Goal: Information Seeking & Learning: Learn about a topic

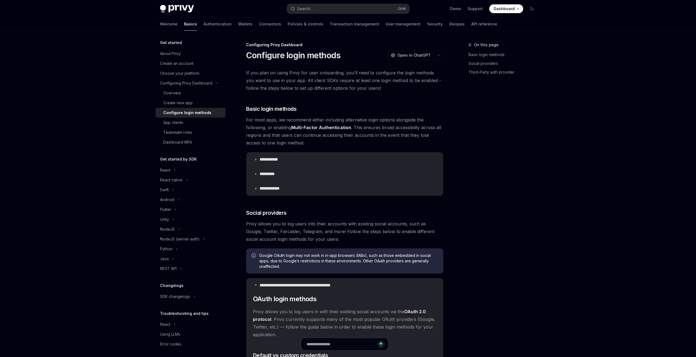
scroll to position [243, 0]
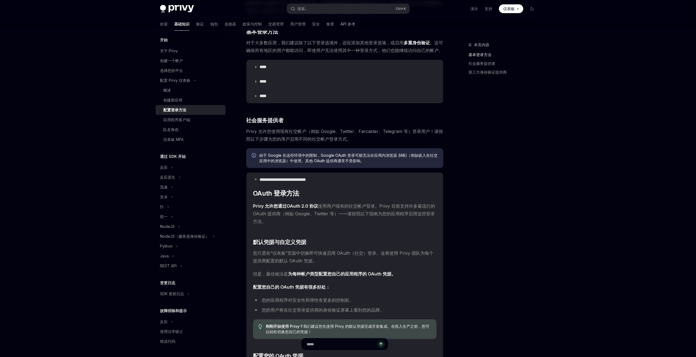
scroll to position [51, 0]
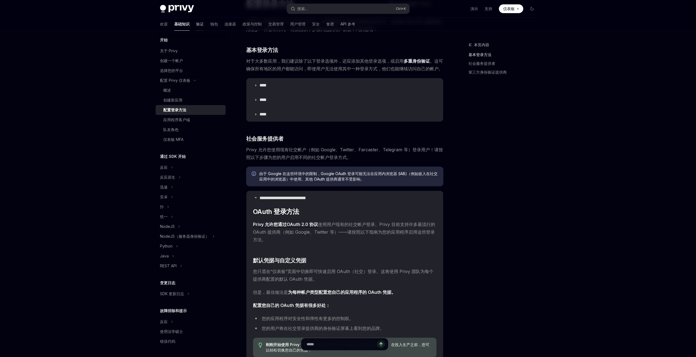
click at [196, 25] on font "验证" at bounding box center [200, 24] width 8 height 5
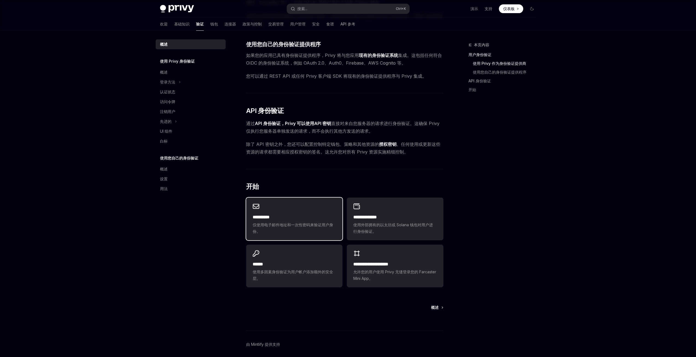
scroll to position [252, 0]
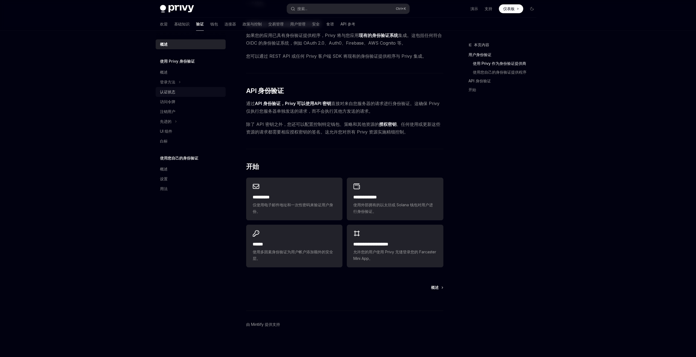
click at [171, 92] on font "认证状态" at bounding box center [167, 91] width 15 height 5
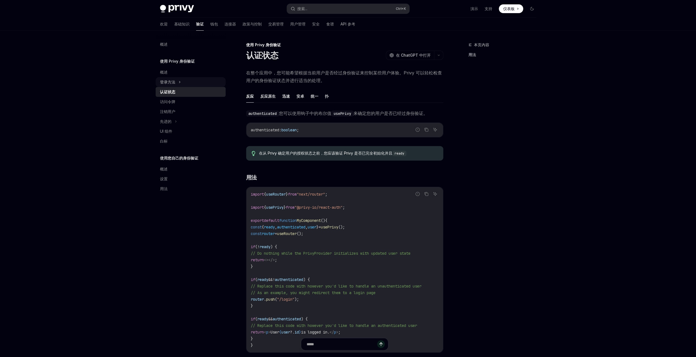
click at [175, 80] on font "登录方法" at bounding box center [167, 82] width 15 height 5
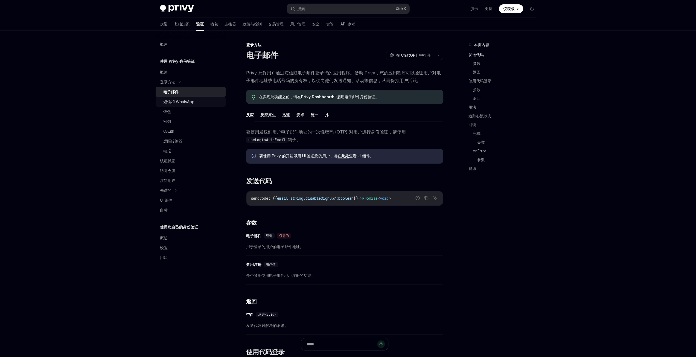
click at [170, 103] on font "短信和 WhatsApp" at bounding box center [178, 101] width 31 height 5
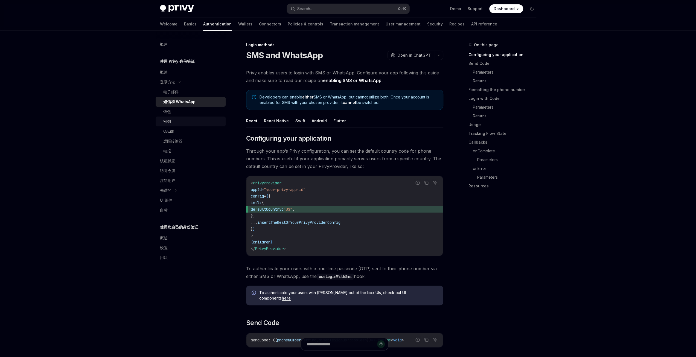
click at [170, 118] on link "密钥" at bounding box center [191, 122] width 70 height 10
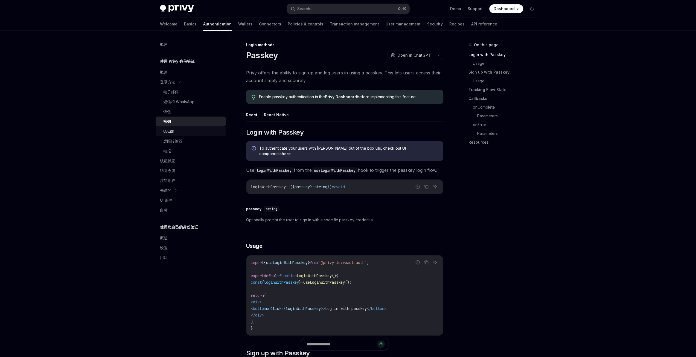
click at [170, 135] on link "OAuth" at bounding box center [191, 131] width 70 height 10
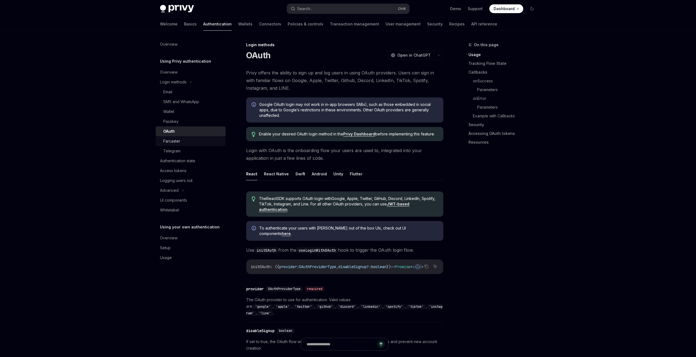
click at [173, 141] on div "Farcaster" at bounding box center [171, 141] width 17 height 7
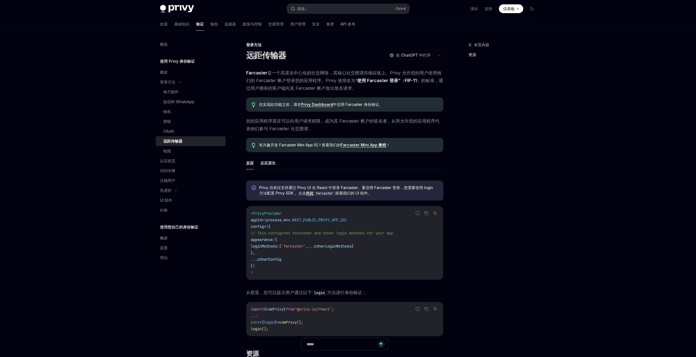
click at [502, 138] on div "本页内容 资源" at bounding box center [499, 199] width 83 height 315
click at [169, 162] on font "认证状态" at bounding box center [167, 160] width 15 height 5
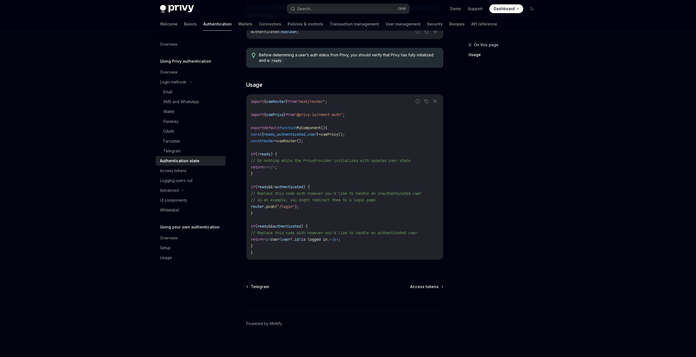
scroll to position [115, 0]
click at [175, 170] on div "Access tokens" at bounding box center [173, 170] width 27 height 7
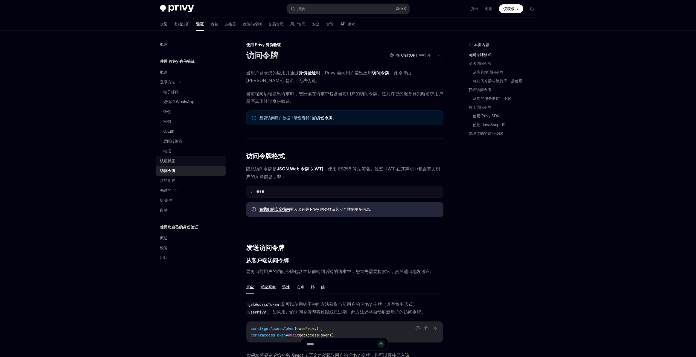
click at [251, 193] on icon at bounding box center [251, 191] width 3 height 3
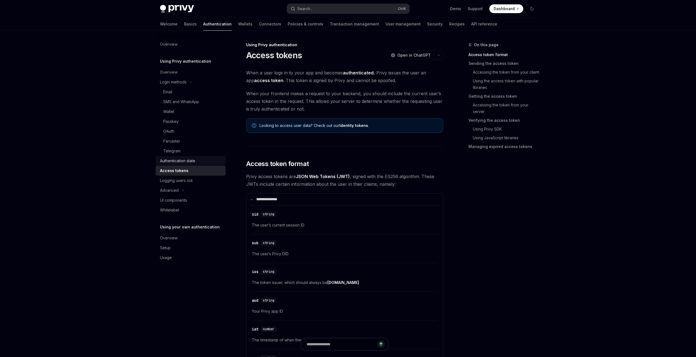
click at [407, 177] on span "Privy access tokens are JSON Web Tokens (JWT) , signed with the ES256 algorithm…" at bounding box center [344, 180] width 197 height 15
click at [480, 199] on div "On this page Access token format Sending the access token Accessing the token f…" at bounding box center [499, 199] width 83 height 315
click at [407, 175] on span "Privy access tokens are JSON Web Tokens (JWT) , signed with the ES256 algorithm…" at bounding box center [344, 180] width 197 height 15
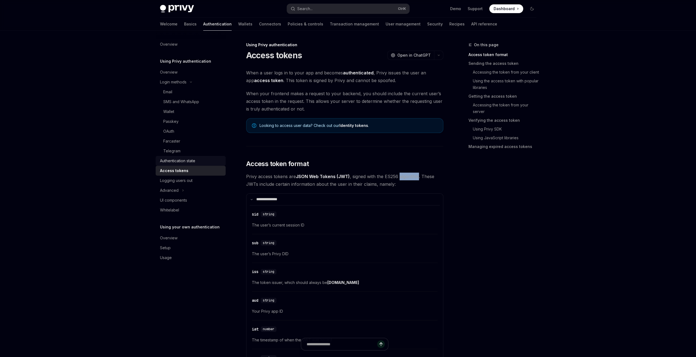
click at [471, 197] on div "On this page Access token format Sending the access token Accessing the token f…" at bounding box center [499, 199] width 83 height 315
click at [283, 185] on span "Privy access tokens are JSON Web Tokens (JWT) , signed with the ES256 algorithm…" at bounding box center [344, 180] width 197 height 15
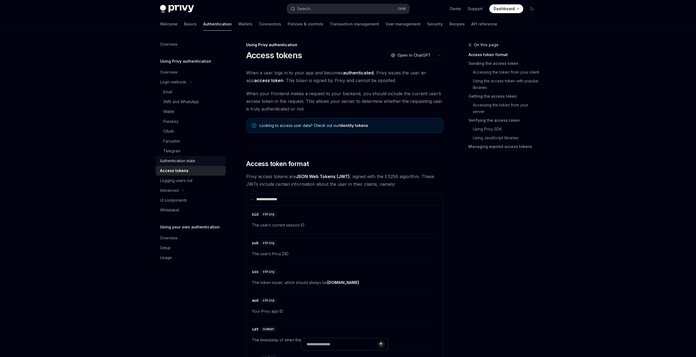
click at [304, 184] on span "Privy access tokens are JSON Web Tokens (JWT) , signed with the ES256 algorithm…" at bounding box center [344, 180] width 197 height 15
click at [324, 184] on span "Privy access tokens are JSON Web Tokens (JWT) , signed with the ES256 algorithm…" at bounding box center [344, 180] width 197 height 15
click at [366, 185] on span "Privy access tokens are JSON Web Tokens (JWT) , signed with the ES256 algorithm…" at bounding box center [344, 180] width 197 height 15
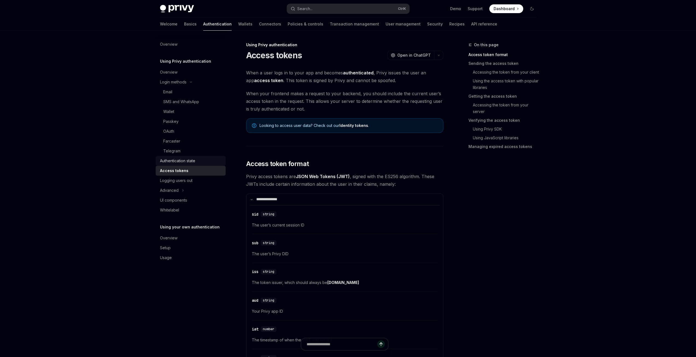
click at [405, 187] on span "Privy access tokens are JSON Web Tokens (JWT) , signed with the ES256 algorithm…" at bounding box center [344, 180] width 197 height 15
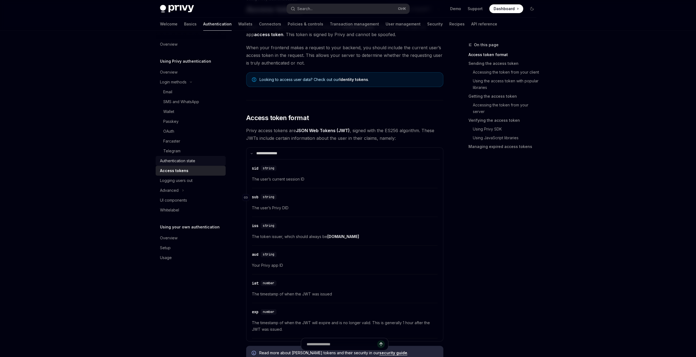
scroll to position [55, 0]
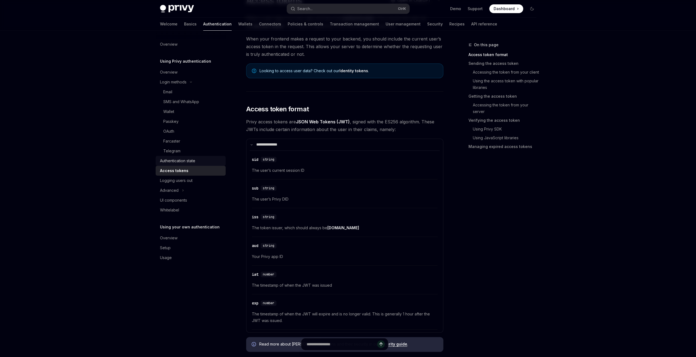
click at [274, 227] on span "The token issuer, which should always be [DOMAIN_NAME]" at bounding box center [345, 228] width 186 height 7
click at [354, 227] on span "The token issuer, which should always be [DOMAIN_NAME]" at bounding box center [345, 228] width 186 height 7
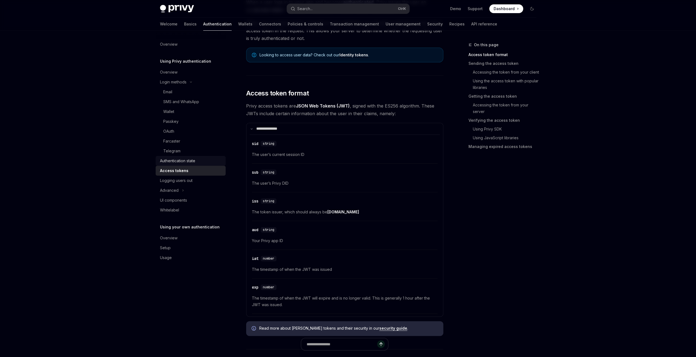
scroll to position [82, 0]
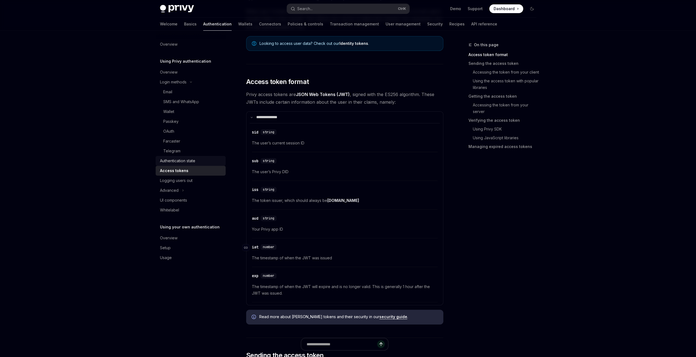
click at [254, 246] on div "iat" at bounding box center [255, 246] width 7 height 5
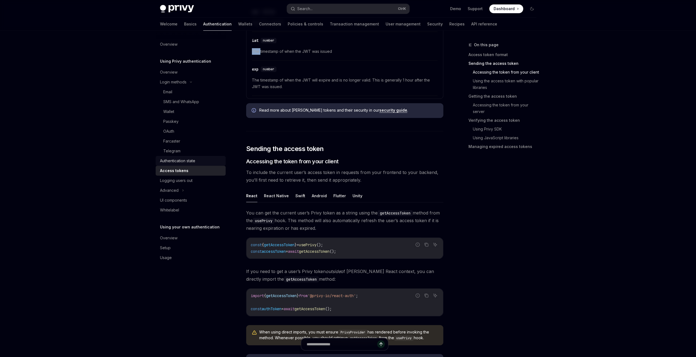
scroll to position [207, 0]
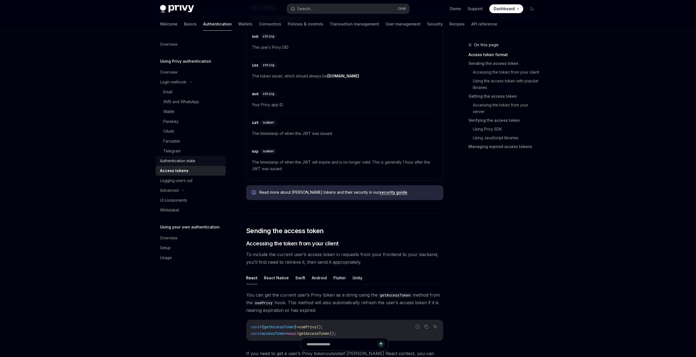
click at [292, 145] on div "​ exp number The timestamp of when the JWT will expire and is no longer valid. …" at bounding box center [345, 161] width 186 height 33
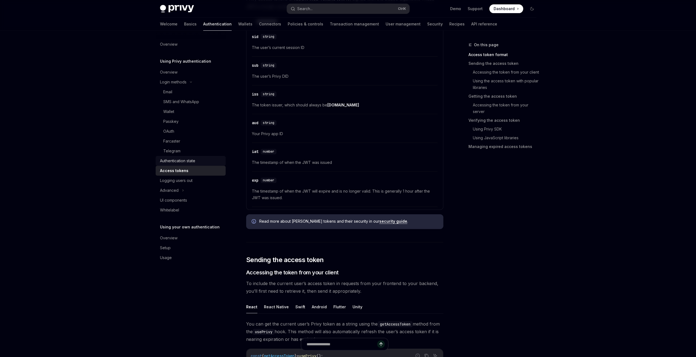
scroll to position [152, 0]
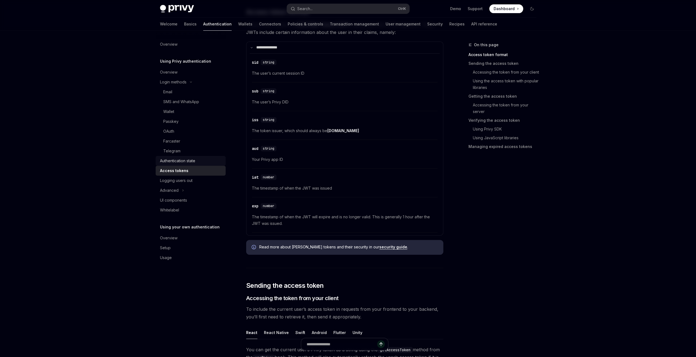
click at [326, 188] on span "The timestamp of when the JWT was issued" at bounding box center [345, 188] width 186 height 7
click at [308, 221] on span "The timestamp of when the JWT will expire and is no longer valid. This is gener…" at bounding box center [345, 220] width 186 height 13
drag, startPoint x: 371, startPoint y: 216, endPoint x: 402, endPoint y: 225, distance: 32.2
click at [402, 225] on span "The timestamp of when the JWT will expire and is no longer valid. This is gener…" at bounding box center [345, 220] width 186 height 13
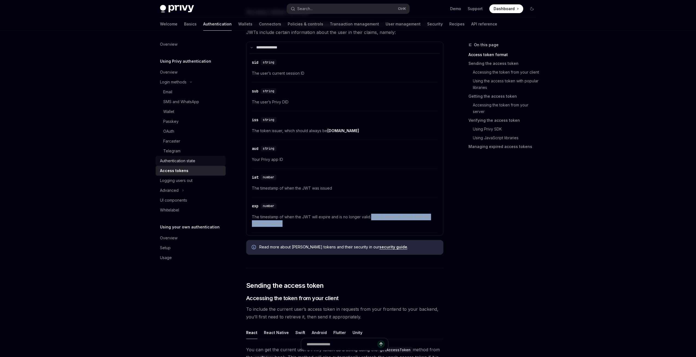
click at [303, 225] on span "The timestamp of when the JWT will expire and is no longer valid. This is gener…" at bounding box center [345, 220] width 186 height 13
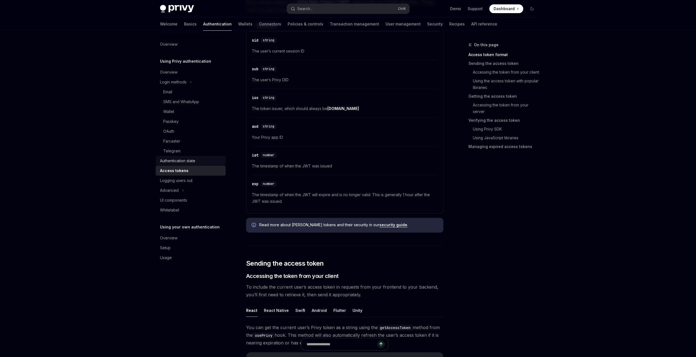
scroll to position [192, 0]
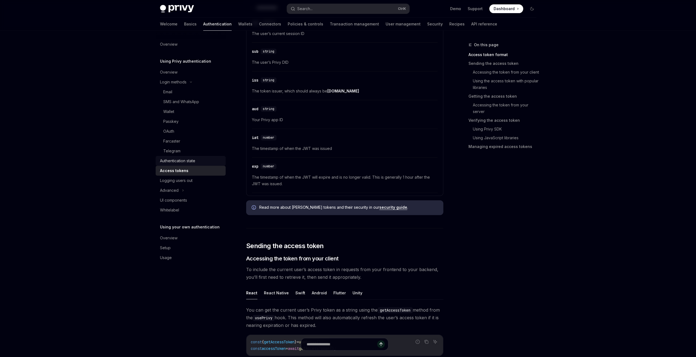
click at [379, 208] on link "security guide" at bounding box center [393, 207] width 28 height 5
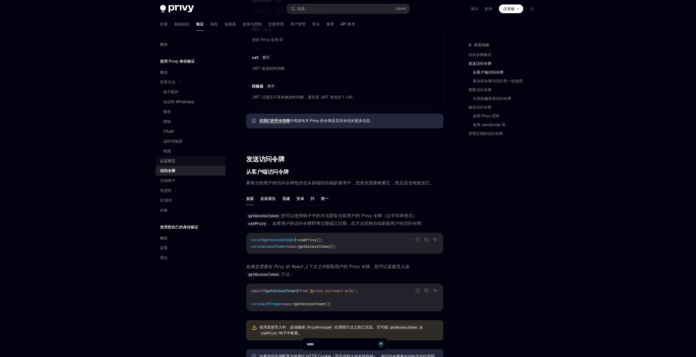
scroll to position [274, 0]
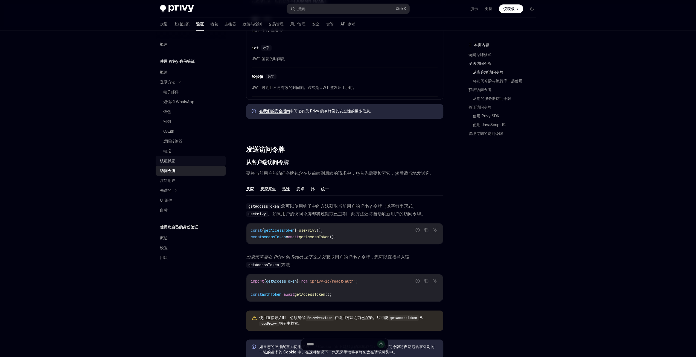
click at [265, 204] on code "getAccessToken" at bounding box center [263, 206] width 35 height 6
click at [318, 207] on font "您可以使用钩子中的方法" at bounding box center [305, 205] width 48 height 5
drag, startPoint x: 284, startPoint y: 203, endPoint x: 364, endPoint y: 203, distance: 79.9
click at [364, 203] on font "您可以使用钩子中的方法 获取当前用户的 Privy 令牌（以字符串形式）" at bounding box center [349, 205] width 136 height 5
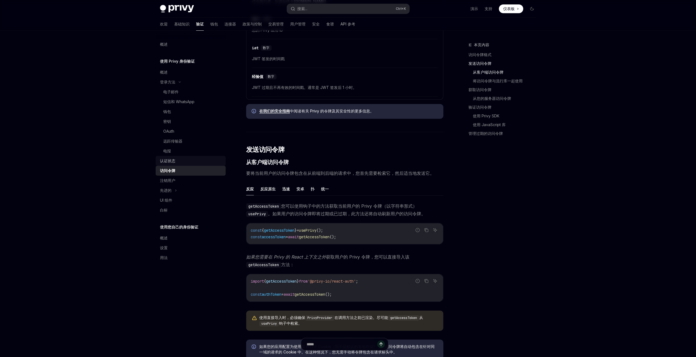
click at [372, 203] on font "获取当前用户的 Privy 令牌（以字符串形式）" at bounding box center [373, 205] width 88 height 5
click at [368, 204] on font "获取当前用户的 Privy 令牌（以字符串形式）" at bounding box center [373, 205] width 88 height 5
click at [361, 205] on font "获取当前用户的 Privy 令牌（以字符串形式）" at bounding box center [373, 205] width 88 height 5
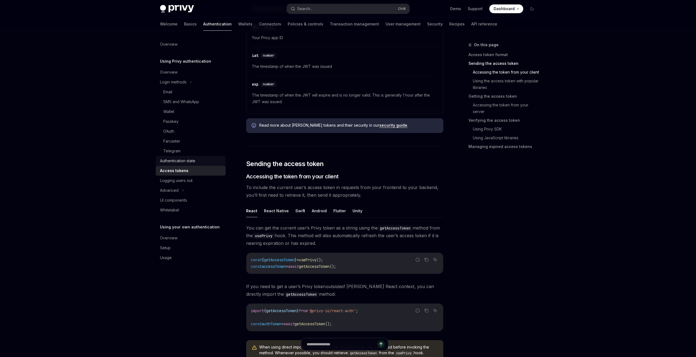
click at [356, 234] on span "You can get the current user’s Privy token as a string using the getAccessToken…" at bounding box center [344, 235] width 197 height 23
click at [372, 236] on span "You can get the current user’s Privy token as a string using the getAccessToken…" at bounding box center [344, 235] width 197 height 23
click at [406, 239] on span "You can get the current user’s Privy token as a string using the getAccessToken…" at bounding box center [344, 235] width 197 height 23
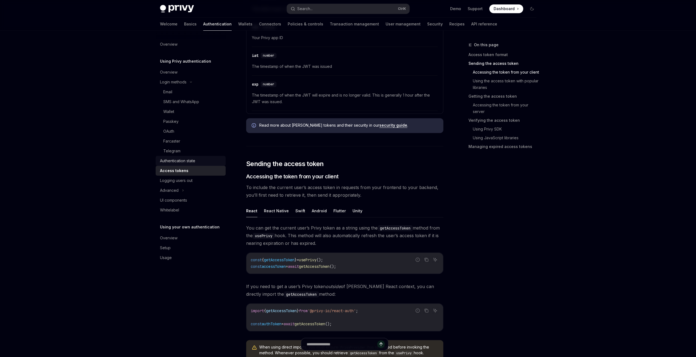
click at [356, 240] on span "You can get the current user’s Privy token as a string using the getAccessToken…" at bounding box center [344, 235] width 197 height 23
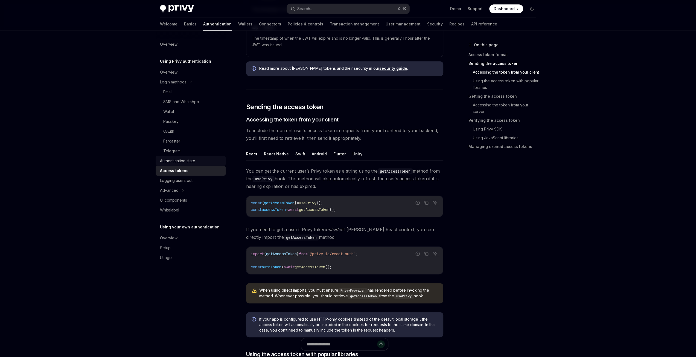
scroll to position [356, 0]
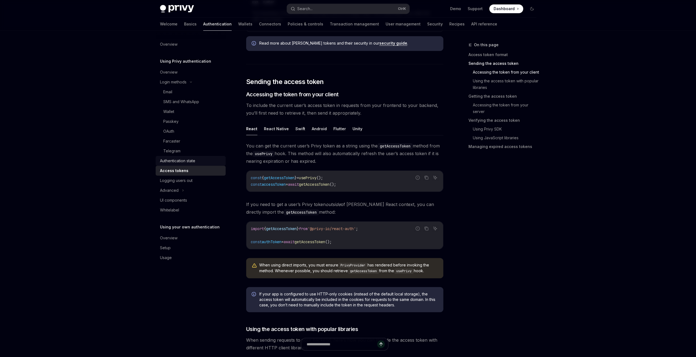
click at [332, 203] on em "outside" at bounding box center [333, 204] width 15 height 5
drag, startPoint x: 392, startPoint y: 204, endPoint x: 244, endPoint y: 205, distance: 148.6
click at [391, 209] on span "If you need to get a user’s Privy token outside of Privy’s React context, you c…" at bounding box center [344, 208] width 197 height 15
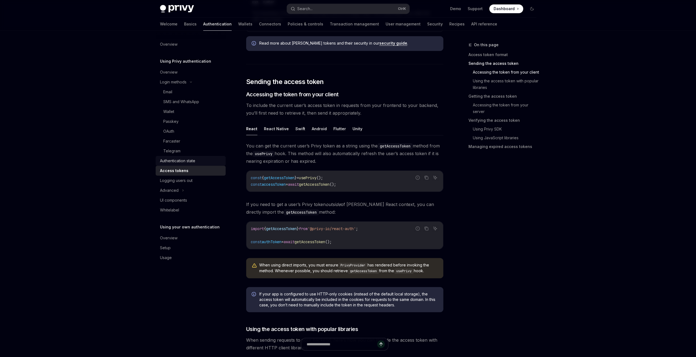
click at [419, 204] on span "If you need to get a user’s Privy token outside of Privy’s React context, you c…" at bounding box center [344, 208] width 197 height 15
click at [399, 212] on span "If you need to get a user’s Privy token outside of Privy’s React context, you c…" at bounding box center [344, 208] width 197 height 15
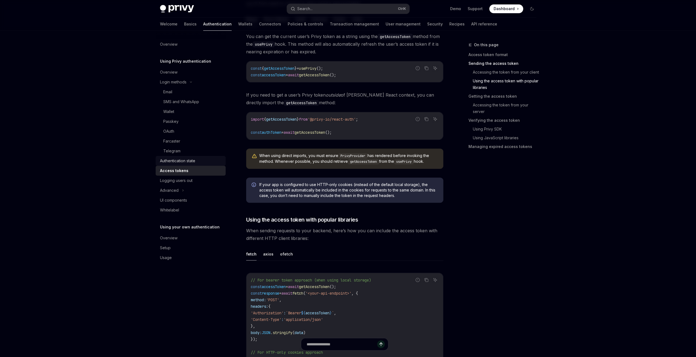
scroll to position [575, 0]
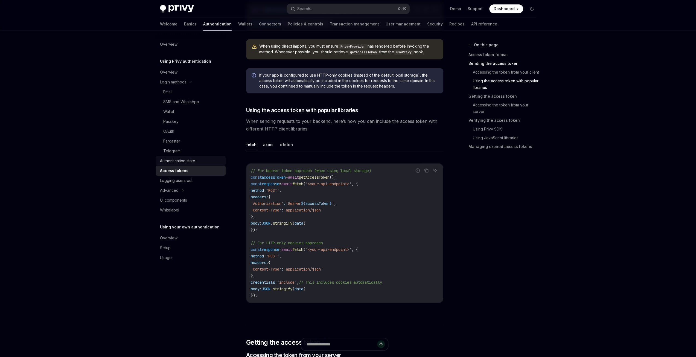
click at [265, 144] on button "axios" at bounding box center [268, 144] width 10 height 13
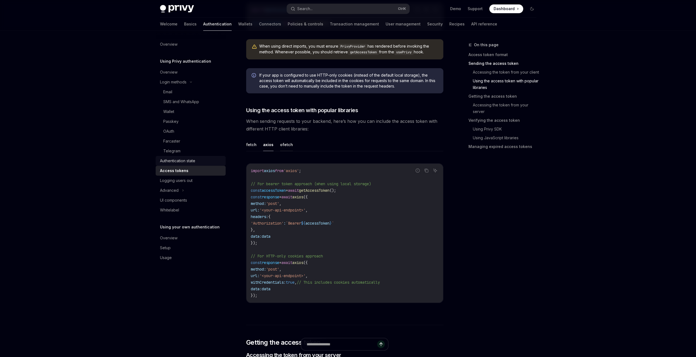
click at [282, 141] on button "ofetch" at bounding box center [286, 144] width 13 height 13
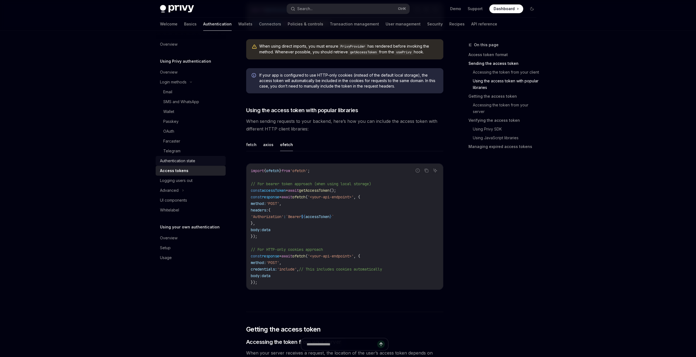
click at [260, 144] on ul "fetch axios ofetch" at bounding box center [344, 144] width 197 height 13
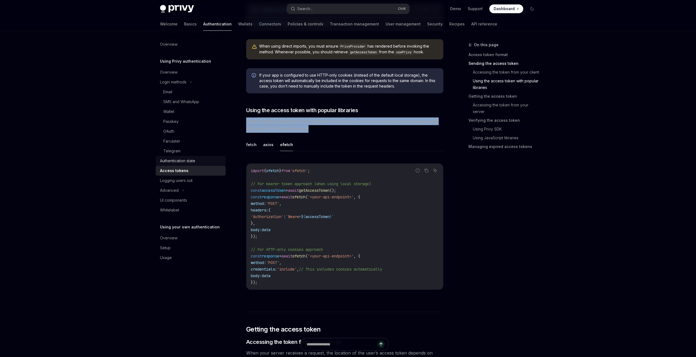
drag, startPoint x: 312, startPoint y: 126, endPoint x: 241, endPoint y: 118, distance: 70.7
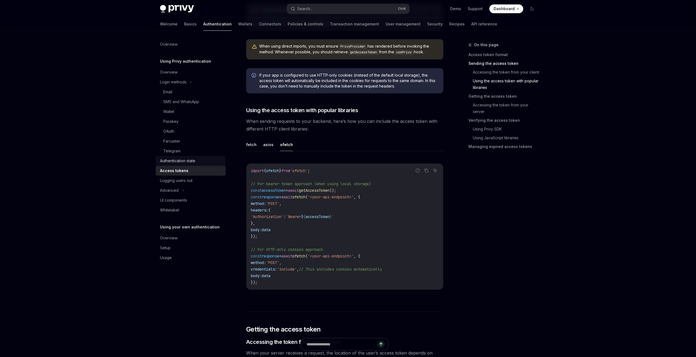
click at [475, 221] on div "On this page Access token format Sending the access token Accessing the token f…" at bounding box center [499, 199] width 83 height 315
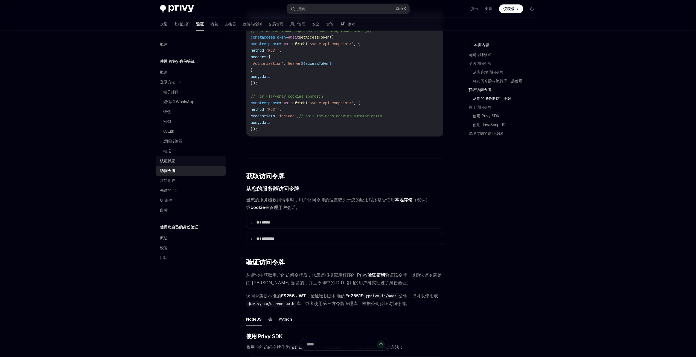
scroll to position [661, 0]
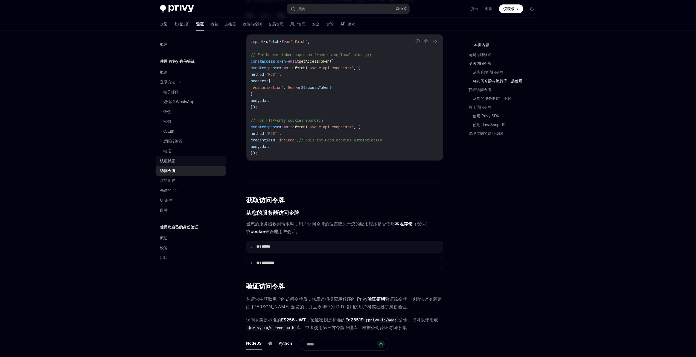
click at [251, 248] on icon at bounding box center [251, 246] width 3 height 3
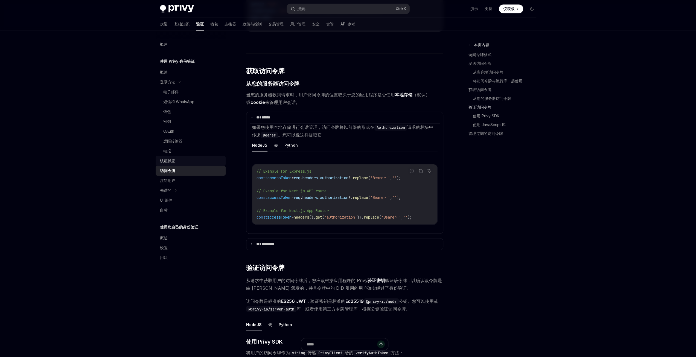
scroll to position [798, 0]
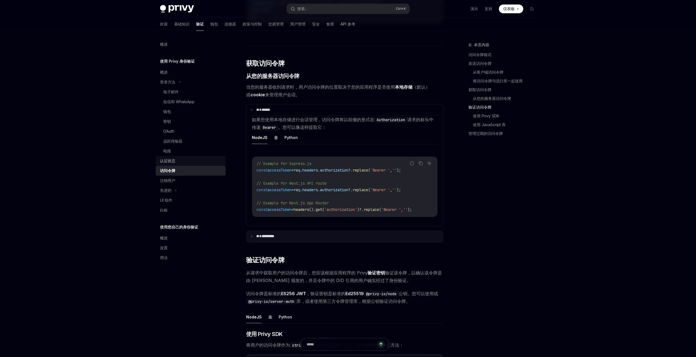
click at [251, 242] on summary "** *********" at bounding box center [344, 236] width 197 height 11
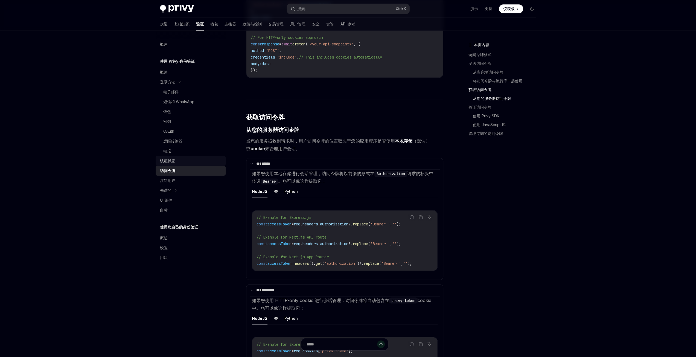
scroll to position [770, 0]
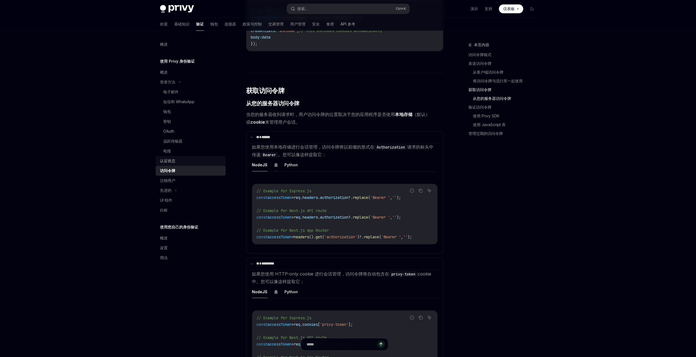
click at [275, 167] on font "去" at bounding box center [276, 165] width 4 height 5
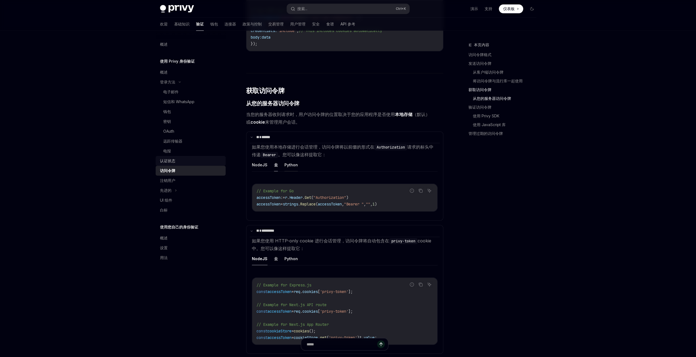
click at [292, 167] on font "Python" at bounding box center [291, 165] width 13 height 5
click at [275, 167] on font "去" at bounding box center [276, 165] width 4 height 5
click at [261, 171] on button "NodeJS" at bounding box center [260, 164] width 16 height 13
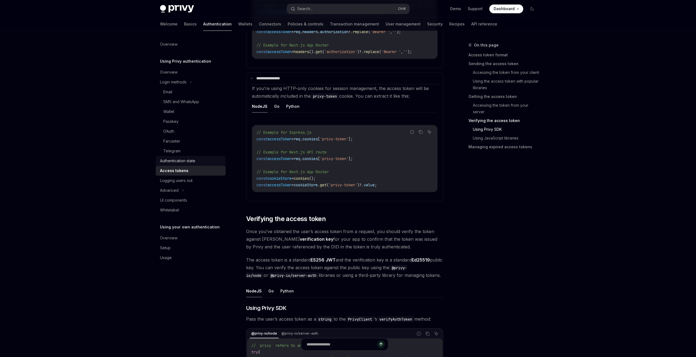
scroll to position [1044, 0]
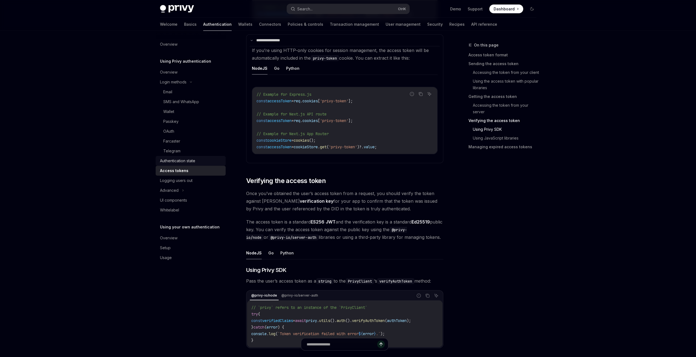
click at [279, 192] on span "Once you’ve obtained the user’s access token from a request, you should verify …" at bounding box center [344, 201] width 197 height 23
click at [320, 192] on span "Once you’ve obtained the user’s access token from a request, you should verify …" at bounding box center [344, 201] width 197 height 23
click at [364, 192] on span "Once you’ve obtained the user’s access token from a request, you should verify …" at bounding box center [344, 201] width 197 height 23
click at [251, 200] on span "Once you’ve obtained the user’s access token from a request, you should verify …" at bounding box center [344, 201] width 197 height 23
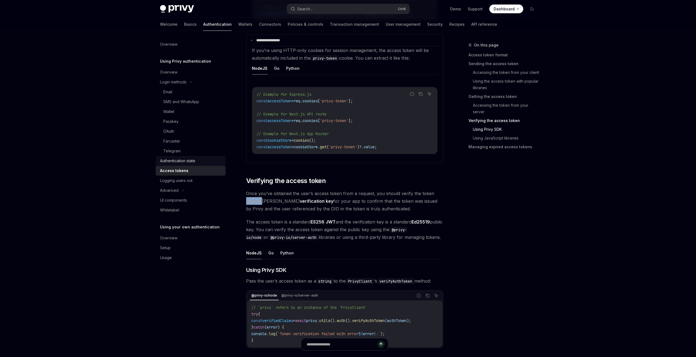
click at [251, 200] on span "Once you’ve obtained the user’s access token from a request, you should verify …" at bounding box center [344, 201] width 197 height 23
click at [300, 201] on strong "verification key" at bounding box center [317, 200] width 34 height 5
click at [300, 199] on strong "verification key" at bounding box center [317, 200] width 34 height 5
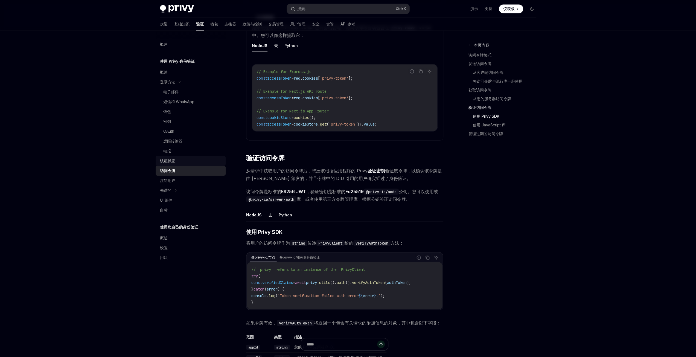
scroll to position [1099, 0]
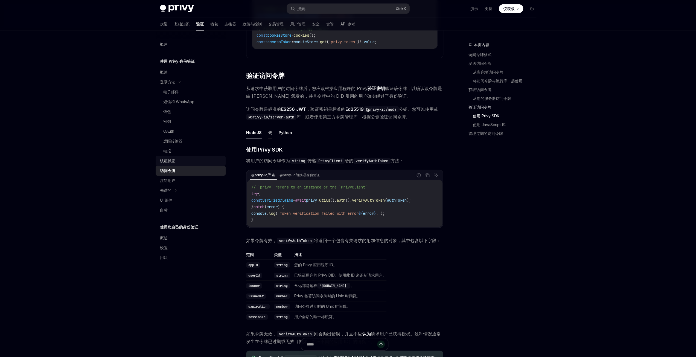
click at [268, 135] on font "去" at bounding box center [270, 132] width 4 height 5
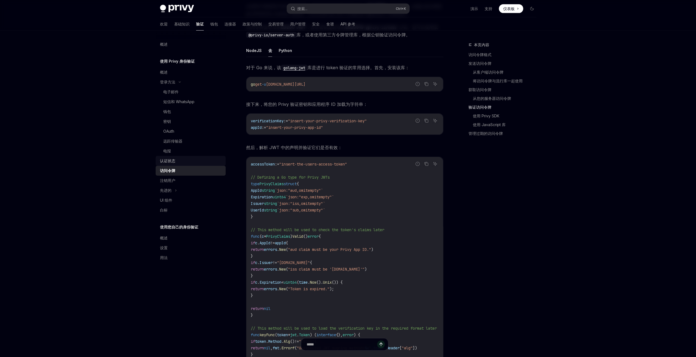
scroll to position [1235, 0]
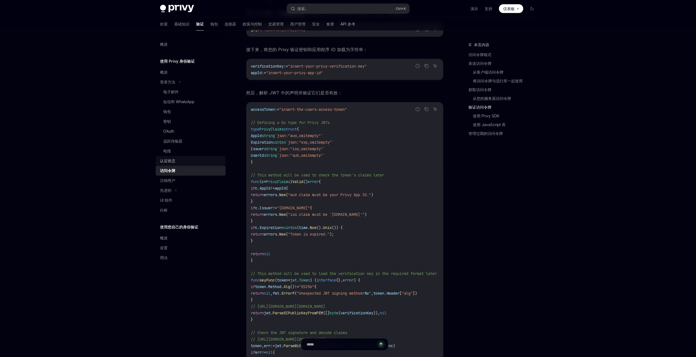
click at [282, 184] on span "PrivyClaims" at bounding box center [278, 181] width 24 height 5
click at [362, 201] on code "accessToken := "insert-the-users-access-token" // Defining a Go type for Privy …" at bounding box center [350, 290] width 199 height 368
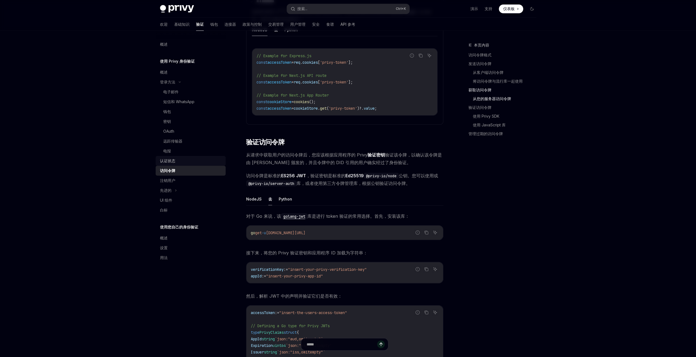
scroll to position [1044, 0]
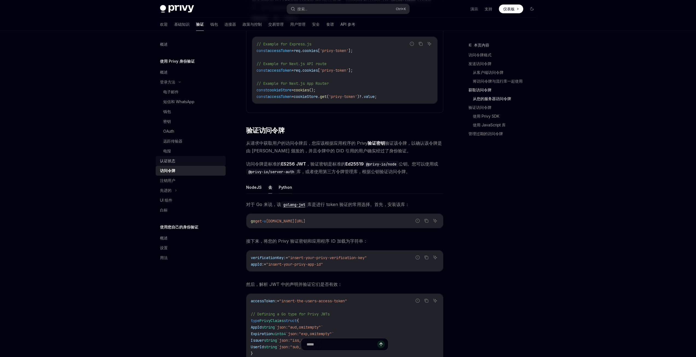
click at [280, 190] on font "Python" at bounding box center [285, 187] width 13 height 5
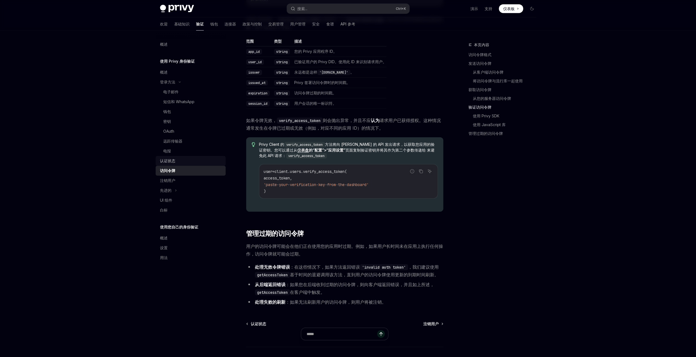
scroll to position [1338, 0]
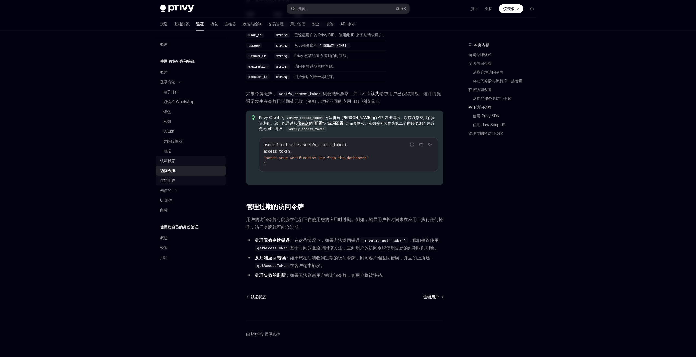
click at [175, 182] on font "注销用户" at bounding box center [167, 180] width 15 height 5
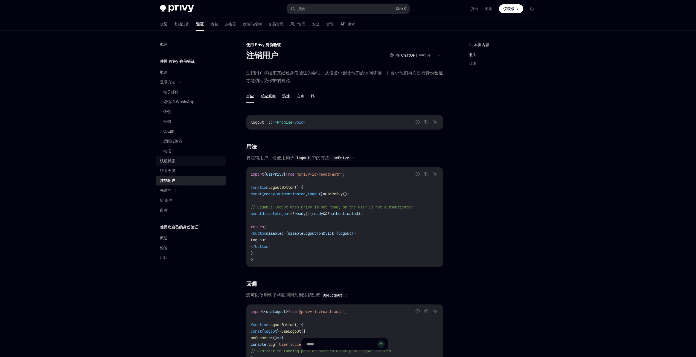
scroll to position [109, 0]
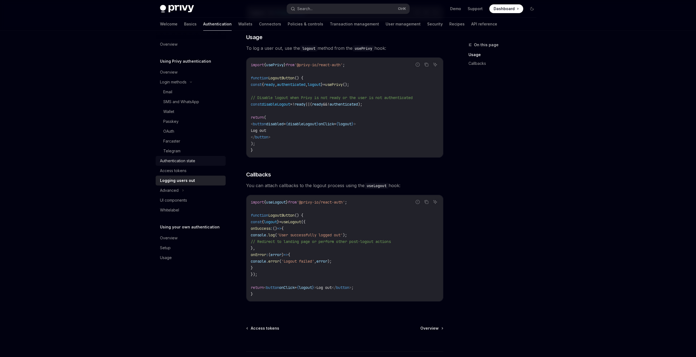
click at [269, 185] on span "You can attach callbacks to the logout process using the useLogout hook:" at bounding box center [344, 186] width 197 height 8
click at [315, 185] on span "You can attach callbacks to the logout process using the useLogout hook:" at bounding box center [344, 186] width 197 height 8
click at [344, 185] on span "You can attach callbacks to the logout process using the useLogout hook:" at bounding box center [344, 186] width 197 height 8
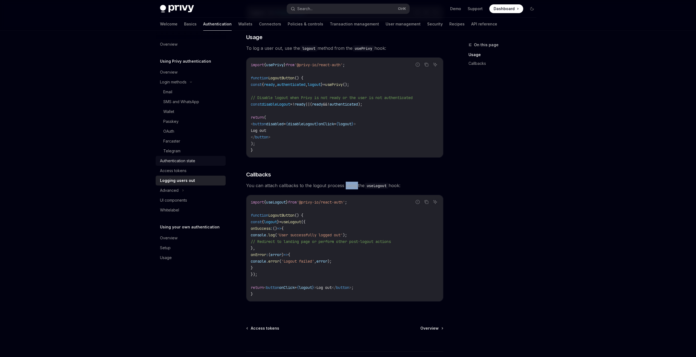
click at [344, 185] on span "You can attach callbacks to the logout process using the useLogout hook:" at bounding box center [344, 186] width 197 height 8
click at [360, 185] on span "You can attach callbacks to the logout process using the useLogout hook:" at bounding box center [344, 186] width 197 height 8
click at [335, 214] on code "import { useLogout } from '@privy-io/react-auth' ; function LogoutButton () { c…" at bounding box center [345, 248] width 188 height 98
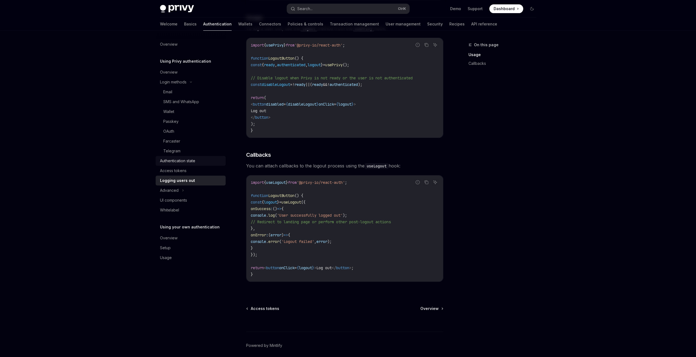
scroll to position [150, 0]
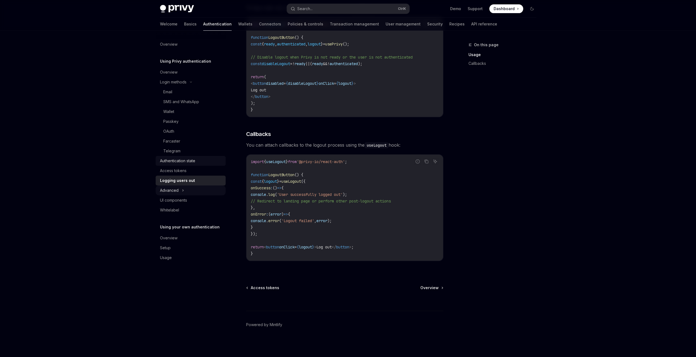
click at [177, 190] on div "Advanced" at bounding box center [169, 190] width 19 height 7
click at [168, 201] on div "MFA" at bounding box center [167, 200] width 8 height 7
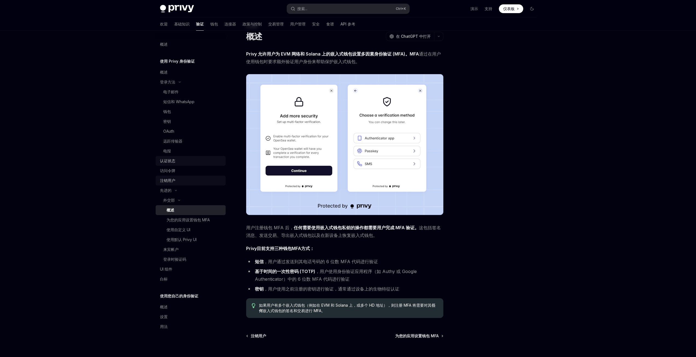
scroll to position [27, 0]
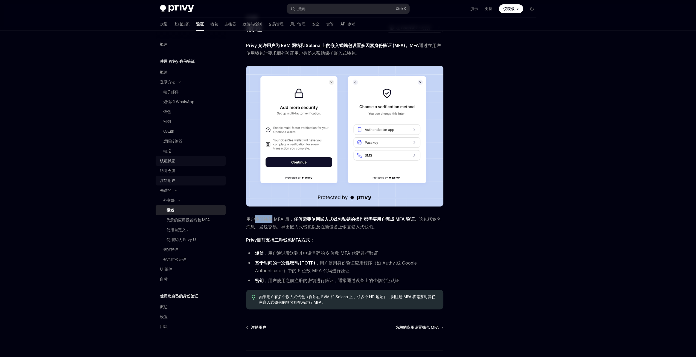
drag, startPoint x: 255, startPoint y: 219, endPoint x: 272, endPoint y: 220, distance: 17.3
click at [272, 220] on font "用户注册钱包 MFA 后，" at bounding box center [270, 218] width 48 height 5
click at [279, 219] on font "用户注册钱包 MFA 后，" at bounding box center [270, 218] width 48 height 5
click at [287, 221] on font "用户注册钱包 MFA 后，" at bounding box center [270, 218] width 48 height 5
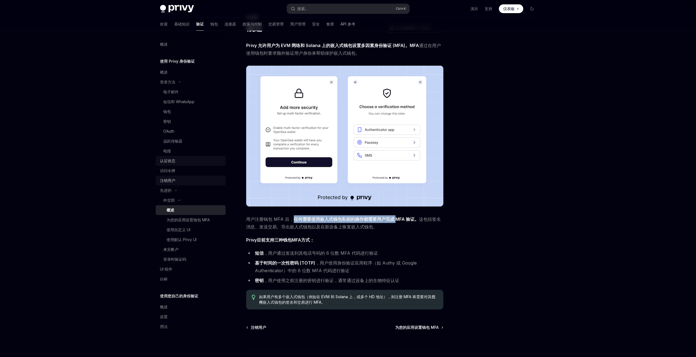
drag, startPoint x: 293, startPoint y: 218, endPoint x: 396, endPoint y: 219, distance: 103.4
click at [396, 219] on font "任何需要使用嵌入式钱包私钥的操作都需要用户完成 MFA 验证。" at bounding box center [356, 218] width 125 height 5
click at [404, 218] on font "任何需要使用嵌入式钱包私钥的操作都需要用户完成 MFA 验证。" at bounding box center [356, 218] width 125 height 5
drag, startPoint x: 419, startPoint y: 219, endPoint x: 446, endPoint y: 225, distance: 28.3
click at [446, 225] on div "外交部 概述 OpenAI 在 ChatGPT 中打开 OpenAI 在 ChatGPT 中打开 Privy 允许用户为 EVM 网络和 Solana 上的嵌…" at bounding box center [348, 200] width 385 height 395
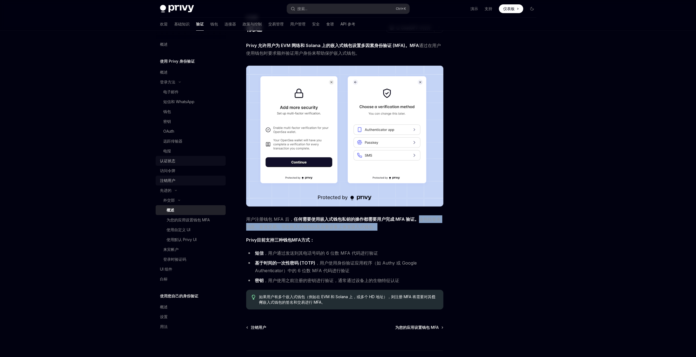
click at [382, 227] on span "用户注册钱包 MFA 后， 任何需要使用嵌入式钱包私钥的操作都需要用户完成 MFA 验证。 这包括签名消息、发送交易、导出嵌入式钱包以及在新设备上恢复嵌入式钱…" at bounding box center [344, 222] width 197 height 15
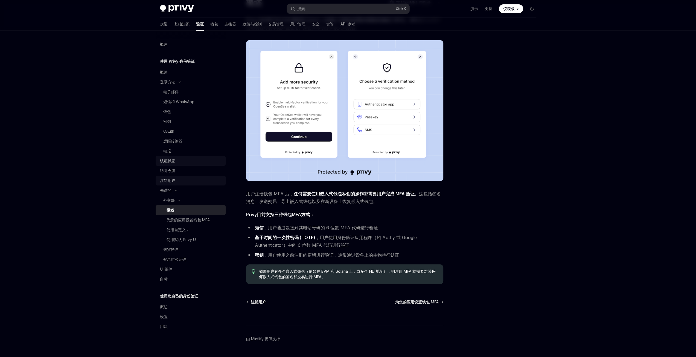
scroll to position [55, 0]
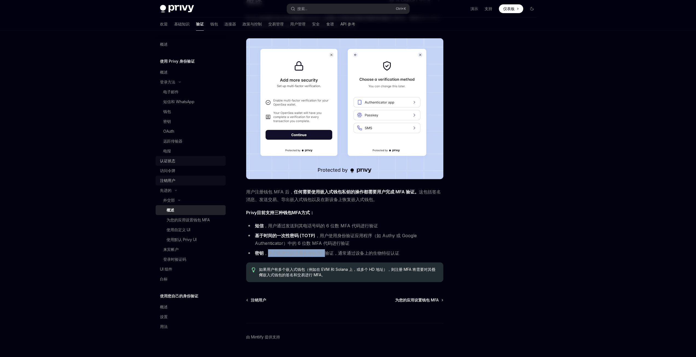
drag, startPoint x: 268, startPoint y: 254, endPoint x: 323, endPoint y: 255, distance: 55.3
click at [323, 255] on font "，用户使用之前注册的密钥进行验证，通常通过设备上的生物特征认证" at bounding box center [332, 252] width 136 height 5
click at [308, 235] on font "基于时间的一次性密码 (TOTP)" at bounding box center [285, 235] width 60 height 5
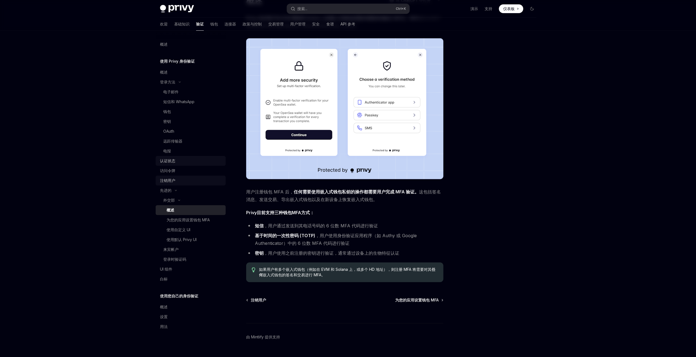
click at [351, 236] on font "，用户使用身份验证应用程序（如 Authy 或 Google Authenticator）中的 6 位数 MFA 代码进行验证" at bounding box center [336, 239] width 162 height 13
click at [376, 243] on li "基于时间的一次性密码 (TOTP) ，用户使用身份验证应用程序（如 Authy 或 Google Authenticator）中的 6 位数 MFA 代码进行…" at bounding box center [344, 239] width 197 height 15
click at [181, 220] on font "为您的应用设置钱包 MFA" at bounding box center [188, 219] width 43 height 5
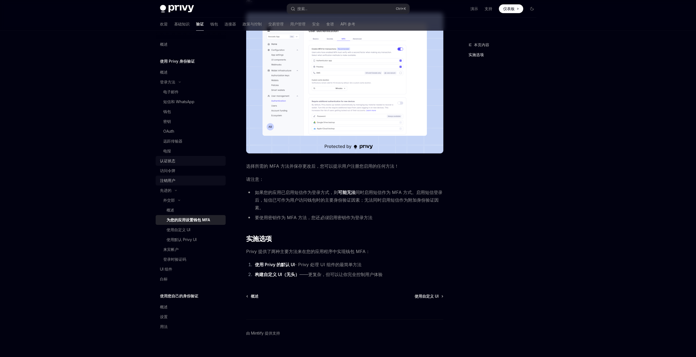
scroll to position [109, 0]
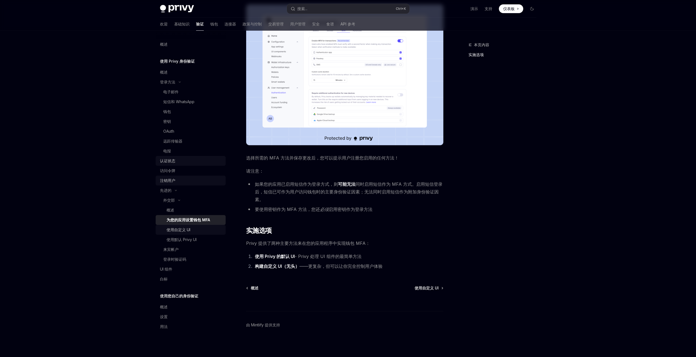
click at [176, 231] on font "使用自定义 UI" at bounding box center [179, 229] width 24 height 5
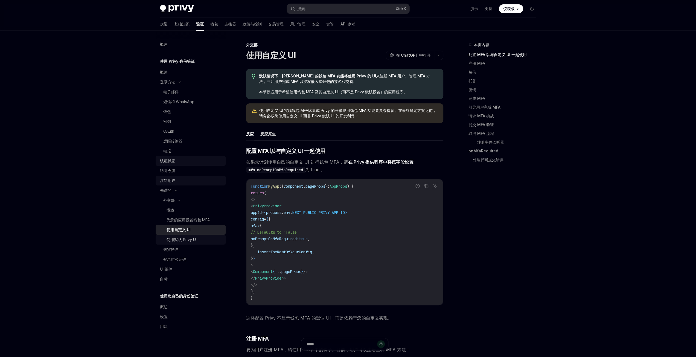
click at [179, 239] on font "使用默认 Privy UI" at bounding box center [182, 239] width 30 height 5
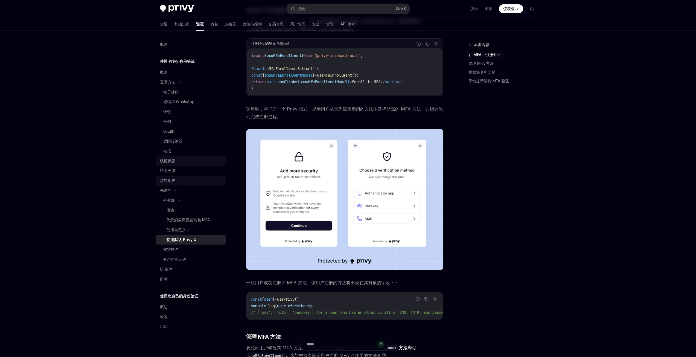
scroll to position [109, 0]
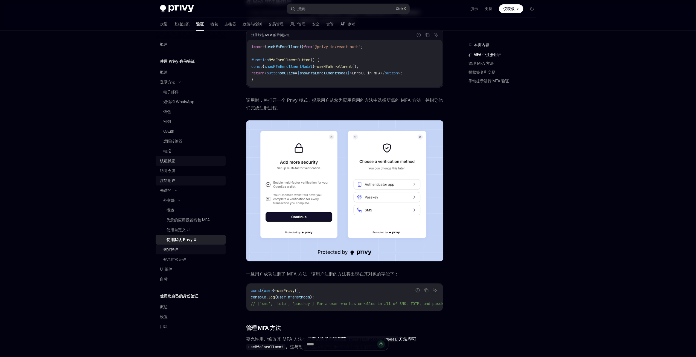
click at [178, 247] on div "来宾帐户" at bounding box center [170, 249] width 15 height 7
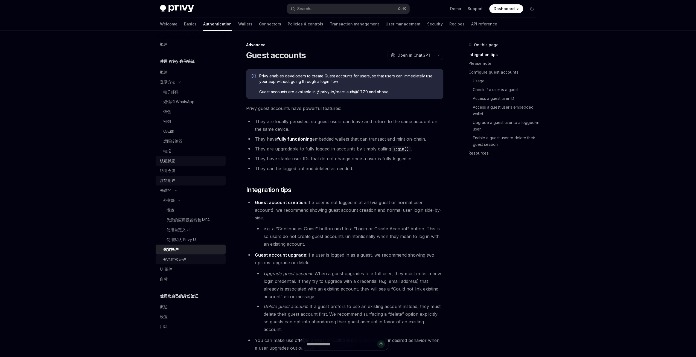
click at [176, 255] on link "登录时验证码" at bounding box center [191, 259] width 70 height 10
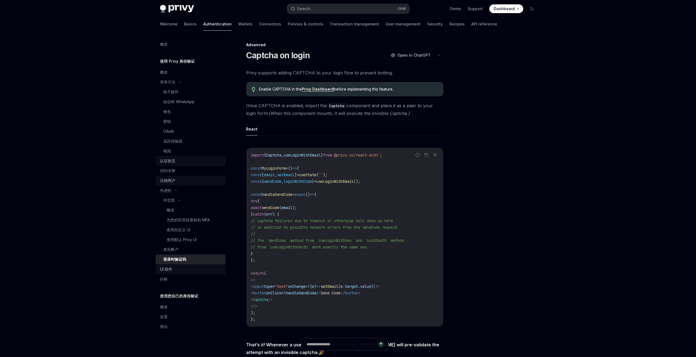
click at [173, 270] on div "UI 组件" at bounding box center [191, 269] width 62 height 7
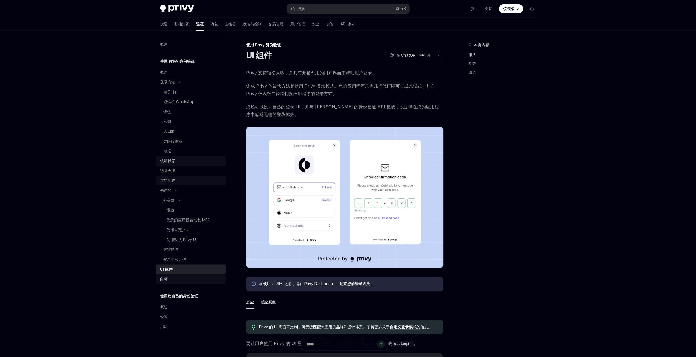
click at [170, 279] on div "白标" at bounding box center [191, 279] width 62 height 7
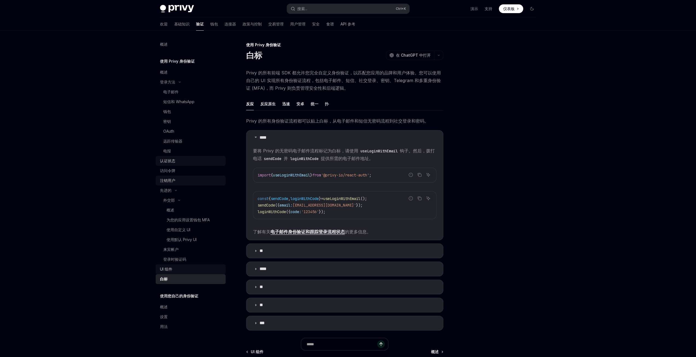
click at [174, 268] on div "UI 组件" at bounding box center [191, 269] width 62 height 7
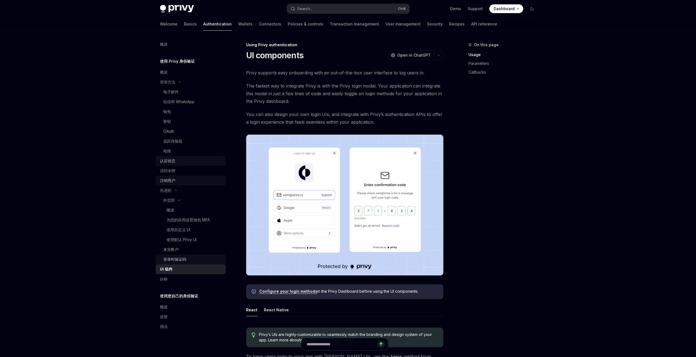
click at [175, 260] on font "登录时验证码" at bounding box center [174, 259] width 23 height 5
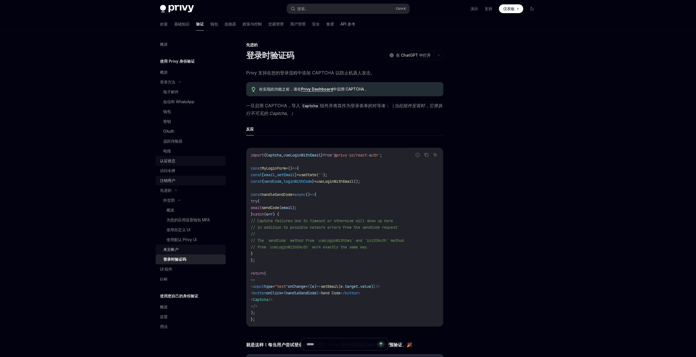
click at [176, 246] on div "来宾帐户" at bounding box center [170, 249] width 15 height 7
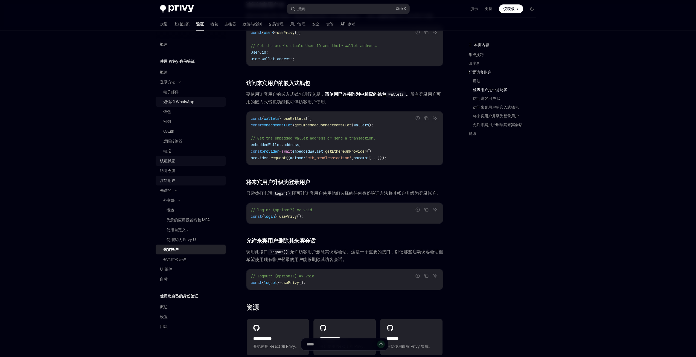
scroll to position [563, 0]
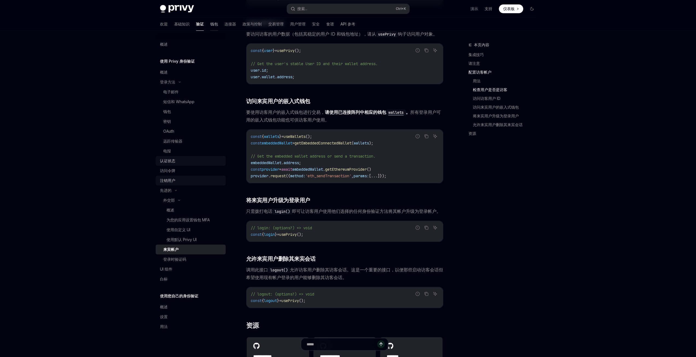
click at [210, 26] on font "钱包" at bounding box center [214, 24] width 8 height 5
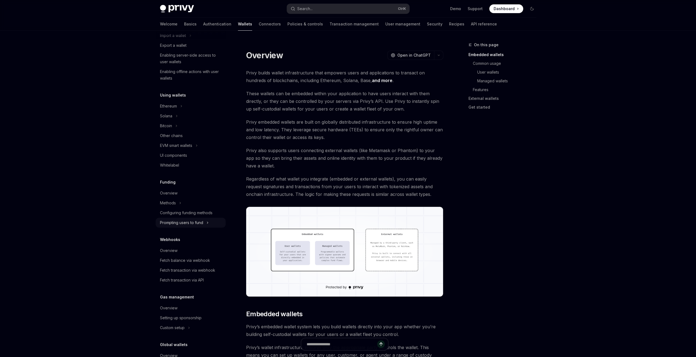
scroll to position [109, 0]
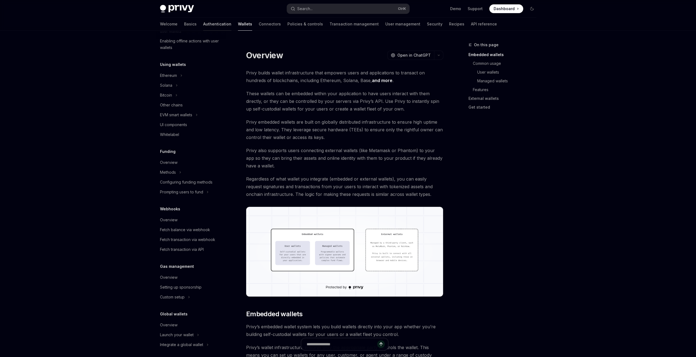
click at [203, 24] on link "Authentication" at bounding box center [217, 24] width 28 height 13
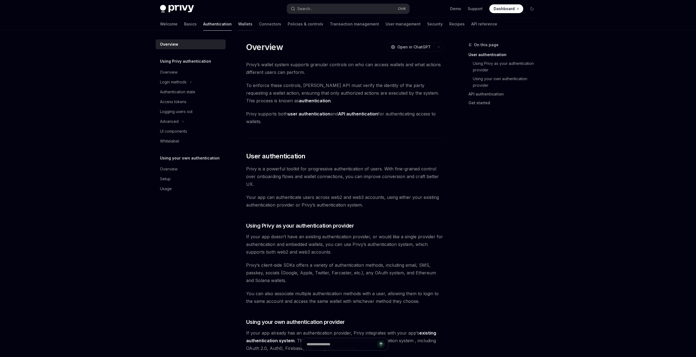
click at [238, 18] on link "Wallets" at bounding box center [245, 24] width 14 height 13
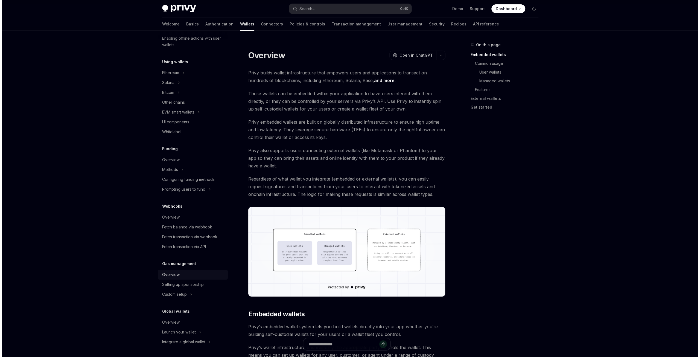
scroll to position [113, 0]
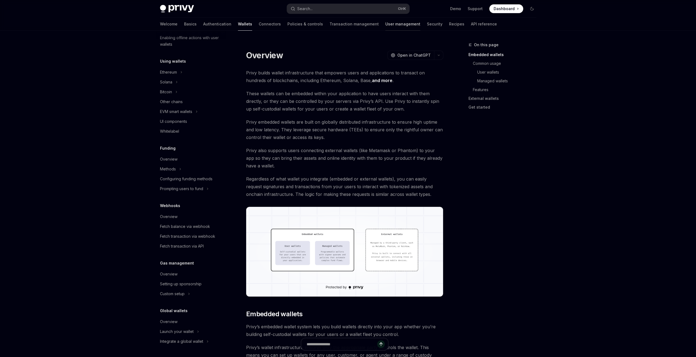
click at [385, 25] on link "User management" at bounding box center [402, 24] width 35 height 13
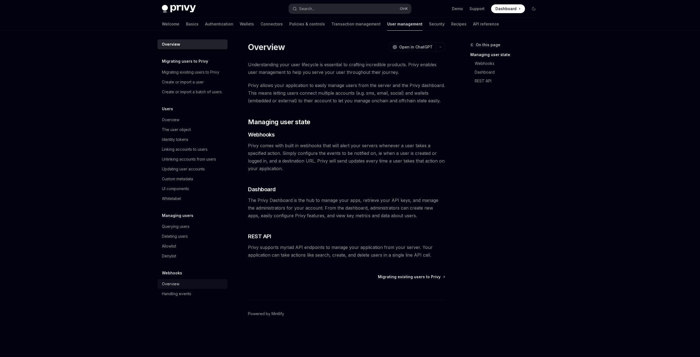
click at [173, 286] on div "Overview" at bounding box center [171, 284] width 18 height 7
type textarea "*"
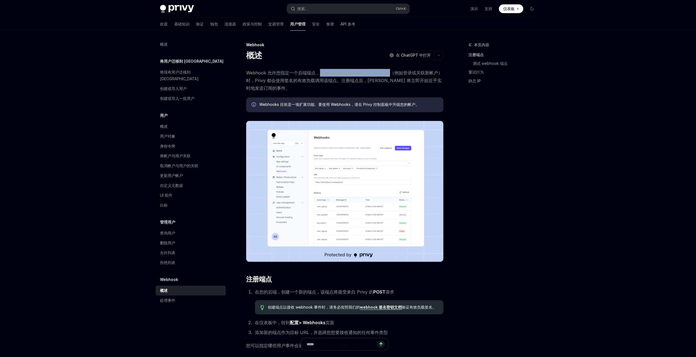
drag, startPoint x: 320, startPoint y: 73, endPoint x: 390, endPoint y: 72, distance: 69.8
click at [390, 72] on font "Webhook 允许您指定一个后端端点，每当用户在您的应用程序中执行操作（例如登录或关联新帐户）时，Privy 都会使用签名的有效负载调用该端点。注册端点后，…" at bounding box center [344, 80] width 196 height 21
click at [401, 71] on font "Webhook 允许您指定一个后端端点，每当用户在您的应用程序中执行操作（例如登录或关联新帐户）时，Privy 都会使用签名的有效负载调用该端点。注册端点后，…" at bounding box center [344, 80] width 196 height 21
drag, startPoint x: 341, startPoint y: 80, endPoint x: 365, endPoint y: 79, distance: 23.8
click at [361, 79] on font "Webhook 允许您指定一个后端端点，每当用户在您的应用程序中执行操作（例如登录或关联新帐户）时，Privy 都会使用签名的有效负载调用该端点。注册端点后，…" at bounding box center [344, 80] width 196 height 21
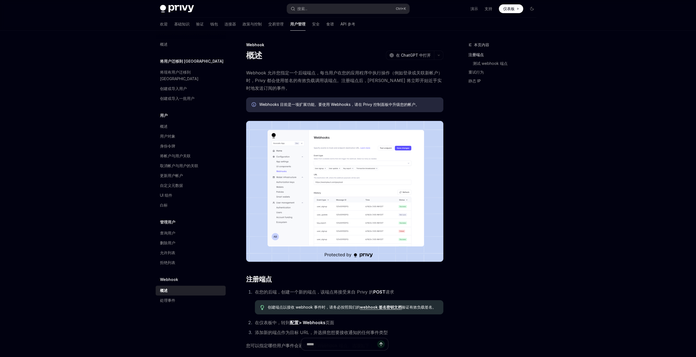
click at [365, 79] on font "Webhook 允许您指定一个后端端点，每当用户在您的应用程序中执行操作（例如登录或关联新帐户）时，Privy 都会使用签名的有效负载调用该端点。注册端点后，…" at bounding box center [344, 80] width 196 height 21
click at [338, 105] on font "Webhooks 目前是一项扩展功能。要使用 Webhooks，请在 Privy 控制面板中升级您的帐户。" at bounding box center [339, 104] width 160 height 5
click at [368, 105] on font "Webhooks 目前是一项扩展功能。要使用 Webhooks，请在 Privy 控制面板中升级您的帐户。" at bounding box center [339, 104] width 160 height 5
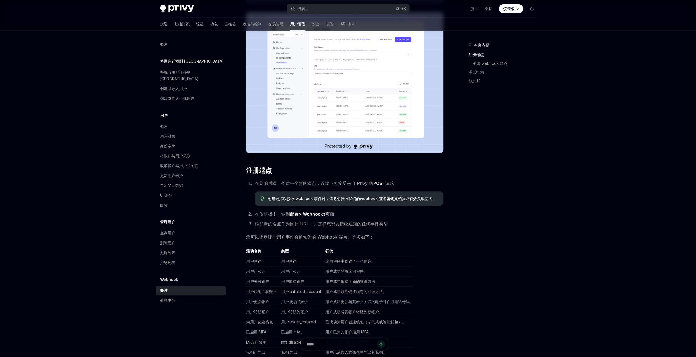
scroll to position [109, 0]
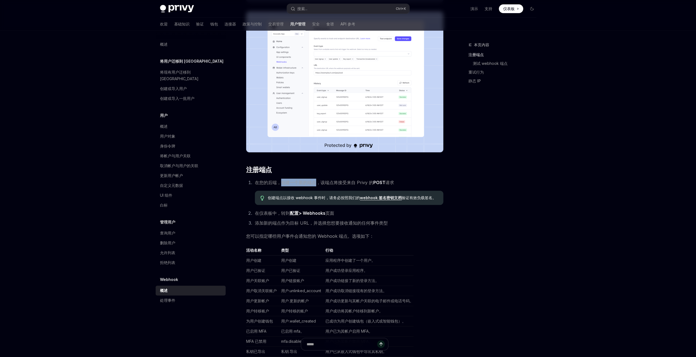
drag, startPoint x: 281, startPoint y: 184, endPoint x: 317, endPoint y: 183, distance: 36.1
click at [317, 183] on font "在您的后端，创建一个新的端点，该端点将接受来自 Privy 的" at bounding box center [314, 182] width 118 height 5
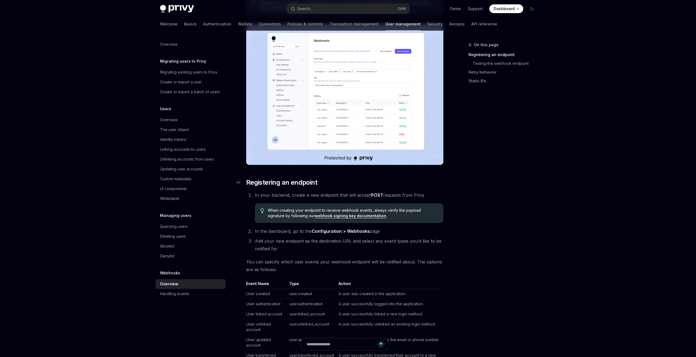
click at [263, 184] on span "Registering an endpoint" at bounding box center [281, 182] width 71 height 9
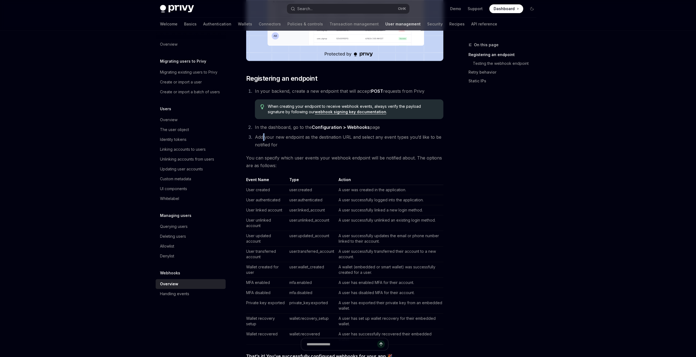
click at [263, 184] on div "Webhooks allow you to specify a backend endpoint that Privy will call with a si…" at bounding box center [344, 252] width 197 height 792
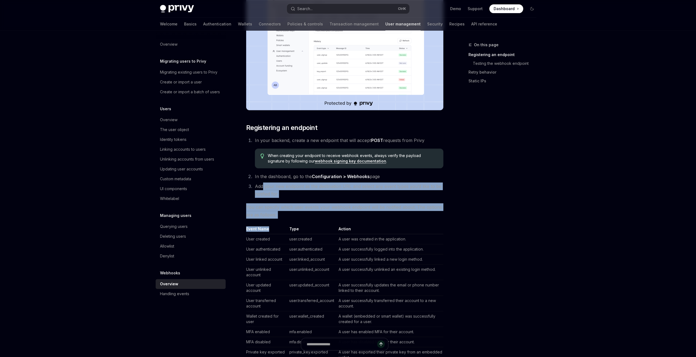
scroll to position [164, 0]
click at [317, 199] on div "Webhooks allow you to specify a backend endpoint that Privy will call with a si…" at bounding box center [344, 301] width 197 height 792
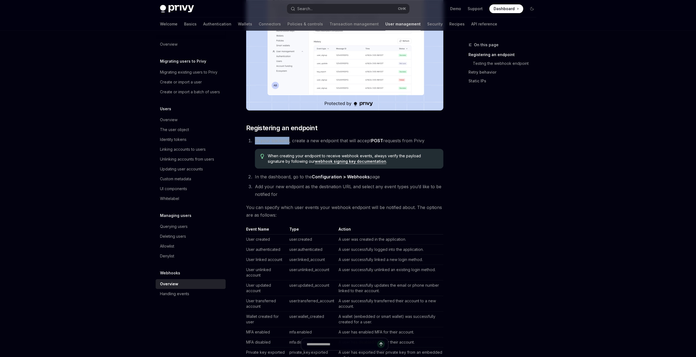
drag, startPoint x: 255, startPoint y: 141, endPoint x: 288, endPoint y: 139, distance: 32.9
click at [288, 139] on span "In your backend, create a new endpoint that will accept POST requests from Privy" at bounding box center [340, 140] width 170 height 5
click at [437, 194] on li "Add your new endpoint as the destination URL and select any event types you’d l…" at bounding box center [348, 190] width 190 height 15
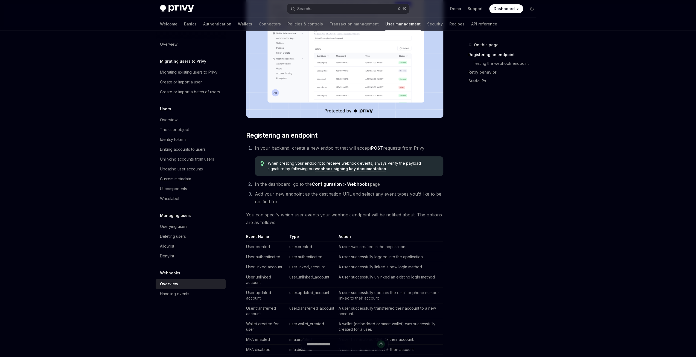
scroll to position [137, 0]
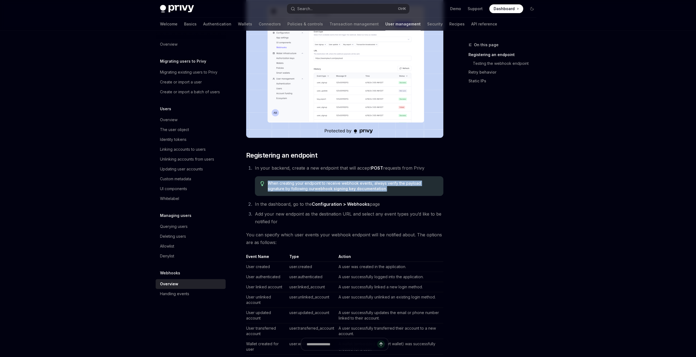
drag, startPoint x: 371, startPoint y: 190, endPoint x: 267, endPoint y: 181, distance: 104.9
click at [267, 181] on div "When creating your endpoint to receive webhook events, always verify the payloa…" at bounding box center [349, 186] width 188 height 20
click at [503, 200] on div "On this page Registering an endpoint Testing the webhook endpoint Retry behavio…" at bounding box center [499, 199] width 83 height 315
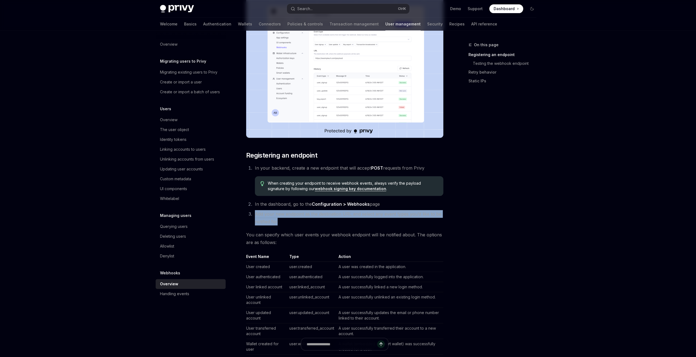
drag, startPoint x: 255, startPoint y: 214, endPoint x: 283, endPoint y: 219, distance: 28.6
click at [283, 219] on li "Add your new endpoint as the destination URL and select any event types you’d l…" at bounding box center [348, 217] width 190 height 15
click at [307, 221] on li "Add your new endpoint as the destination URL and select any event types you’d l…" at bounding box center [348, 217] width 190 height 15
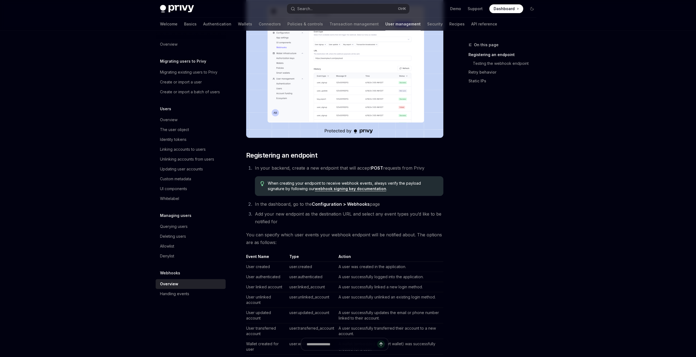
click at [340, 214] on span "Add your new endpoint as the destination URL and select any event types you’d l…" at bounding box center [348, 217] width 187 height 13
click at [326, 216] on span "Add your new endpoint as the destination URL and select any event types you’d l…" at bounding box center [348, 217] width 187 height 13
click at [358, 222] on li "Add your new endpoint as the destination URL and select any event types you’d l…" at bounding box center [348, 217] width 190 height 15
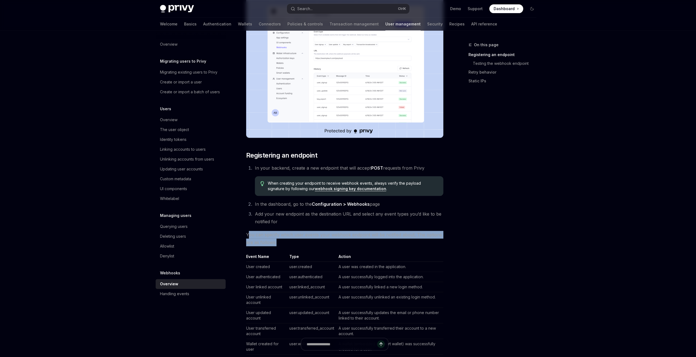
drag, startPoint x: 282, startPoint y: 242, endPoint x: 248, endPoint y: 234, distance: 34.5
click at [248, 234] on span "You can specify which user events your webhook endpoint will be notified about.…" at bounding box center [344, 238] width 197 height 15
drag, startPoint x: 243, startPoint y: 237, endPoint x: 247, endPoint y: 233, distance: 5.6
click at [243, 237] on div "Webhooks Overview OpenAI Open in ChatGPT OpenAI Open in ChatGPT Webhooks allow …" at bounding box center [294, 358] width 302 height 907
drag, startPoint x: 245, startPoint y: 233, endPoint x: 275, endPoint y: 243, distance: 31.8
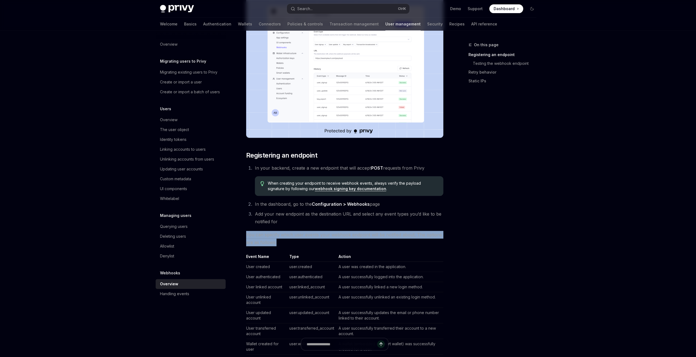
click at [275, 243] on div "Webhooks Overview OpenAI Open in ChatGPT OpenAI Open in ChatGPT Webhooks allow …" at bounding box center [294, 358] width 302 height 907
click at [275, 236] on span "You can specify which user events your webhook endpoint will be notified about.…" at bounding box center [344, 238] width 197 height 15
click at [272, 236] on span "You can specify which user events your webhook endpoint will be notified about.…" at bounding box center [344, 238] width 197 height 15
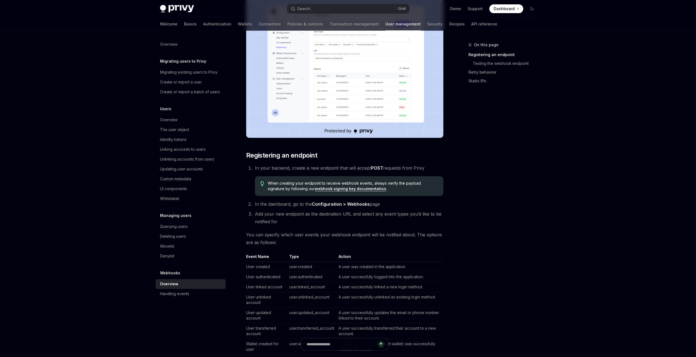
click at [289, 245] on span "You can specify which user events your webhook endpoint will be notified about.…" at bounding box center [344, 238] width 197 height 15
click at [284, 244] on span "You can specify which user events your webhook endpoint will be notified about.…" at bounding box center [344, 238] width 197 height 15
drag, startPoint x: 280, startPoint y: 243, endPoint x: 243, endPoint y: 236, distance: 37.0
click at [243, 236] on div "Webhooks Overview OpenAI Open in ChatGPT OpenAI Open in ChatGPT Webhooks allow …" at bounding box center [294, 358] width 302 height 907
click at [272, 235] on span "You can specify which user events your webhook endpoint will be notified about.…" at bounding box center [344, 238] width 197 height 15
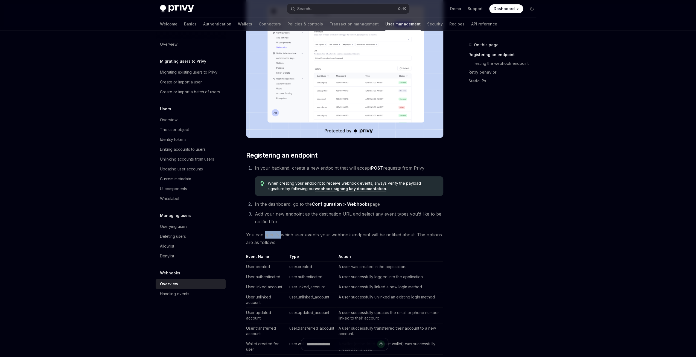
click at [272, 235] on span "You can specify which user events your webhook endpoint will be notified about.…" at bounding box center [344, 238] width 197 height 15
drag, startPoint x: 248, startPoint y: 184, endPoint x: 259, endPoint y: 181, distance: 11.3
click at [88, 200] on div "Privy Docs home page Search... Ctrl K Demo Support Dashboard Dashboard Search..…" at bounding box center [348, 337] width 696 height 949
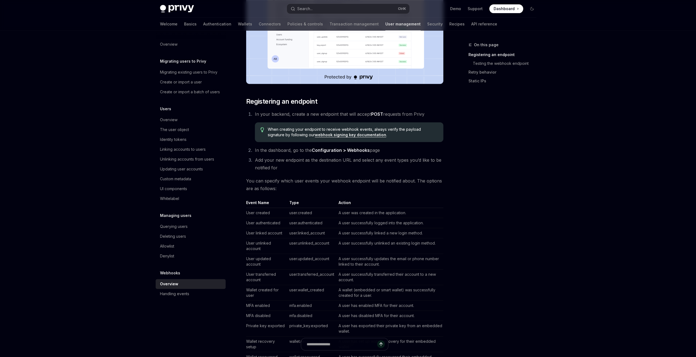
scroll to position [191, 0]
drag, startPoint x: 427, startPoint y: 233, endPoint x: 339, endPoint y: 231, distance: 88.1
click at [339, 231] on td "A user successfully linked a new login method." at bounding box center [390, 232] width 107 height 10
click at [498, 231] on div "On this page Registering an endpoint Testing the webhook endpoint Retry behavio…" at bounding box center [499, 199] width 83 height 315
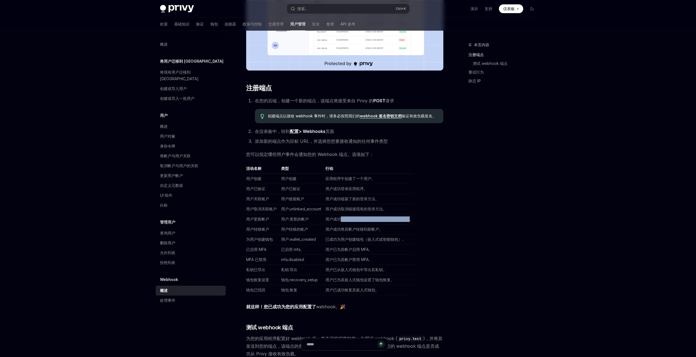
drag, startPoint x: 340, startPoint y: 219, endPoint x: 410, endPoint y: 218, distance: 70.0
click at [410, 218] on font "用户成功更新与其帐户关联的电子邮件或电话号码。" at bounding box center [370, 219] width 88 height 5
drag, startPoint x: 281, startPoint y: 230, endPoint x: 306, endPoint y: 229, distance: 24.9
click at [306, 229] on font "用户转移的账户" at bounding box center [294, 229] width 27 height 5
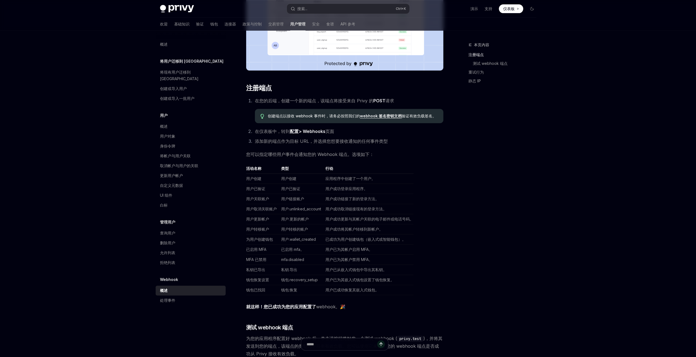
click at [332, 227] on font "用户成功将其帐户转移到新帐户。" at bounding box center [354, 229] width 57 height 5
drag, startPoint x: 324, startPoint y: 230, endPoint x: 379, endPoint y: 231, distance: 54.7
click at [379, 231] on td "用户成功将其帐户转移到新帐户。" at bounding box center [368, 229] width 90 height 10
drag, startPoint x: 258, startPoint y: 249, endPoint x: 267, endPoint y: 248, distance: 9.1
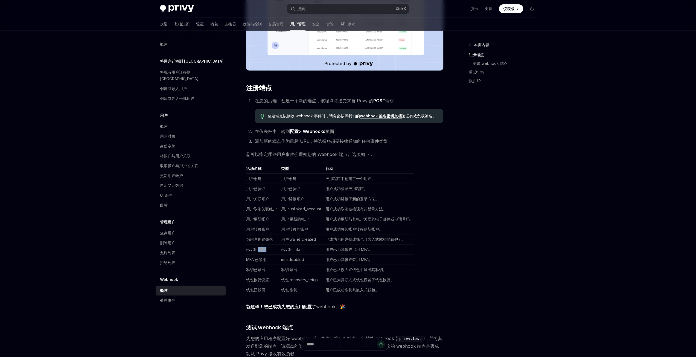
click at [267, 248] on td "已启用 MFA" at bounding box center [262, 250] width 33 height 10
click at [336, 245] on td "用户已为其帐户启用 MFA。" at bounding box center [368, 250] width 90 height 10
click at [55, 204] on div "Privy Docs 主页 搜索... Ctrl +K 演示 支持 仪表板 仪表板 搜索... 导航 欢迎 基础知识 验证 钱包 连接器 政策与控制 交易管理…" at bounding box center [348, 240] width 696 height 862
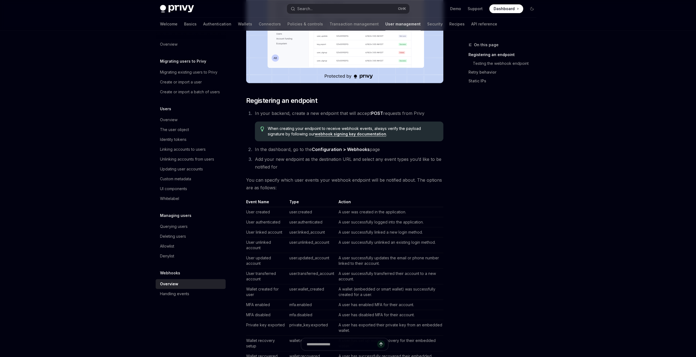
click at [305, 219] on td "user.authenticated" at bounding box center [311, 222] width 49 height 10
click at [310, 221] on td "user.authenticated" at bounding box center [311, 222] width 49 height 10
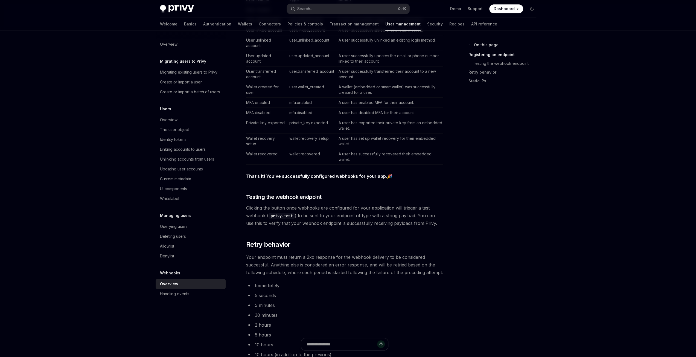
scroll to position [410, 0]
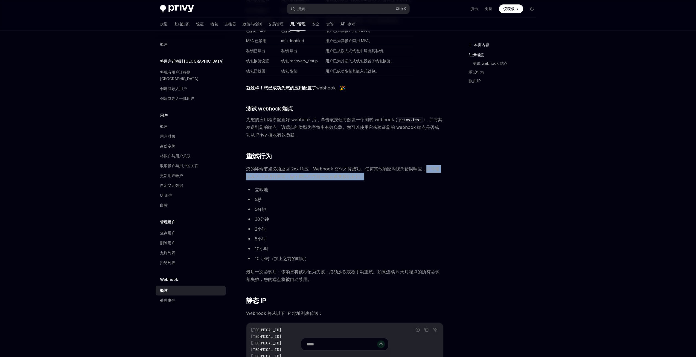
drag, startPoint x: 425, startPoint y: 167, endPoint x: 453, endPoint y: 174, distance: 29.1
click at [453, 174] on div "本页内容 注册端点 测试 webhook 端点 重试行为 静态 IP Webhook 概述 OpenAI 在 ChatGPT 中打开 OpenAI 在 Cha…" at bounding box center [348, 36] width 385 height 831
click at [382, 181] on div "Webhook 允许您指定一个后端端点，每当用户在您的应用程序中执行操作（例如登录或关联新帐户）时，Privy 都会使用签名的有效负载调用该端点。注册端点后，…" at bounding box center [344, 11] width 197 height 705
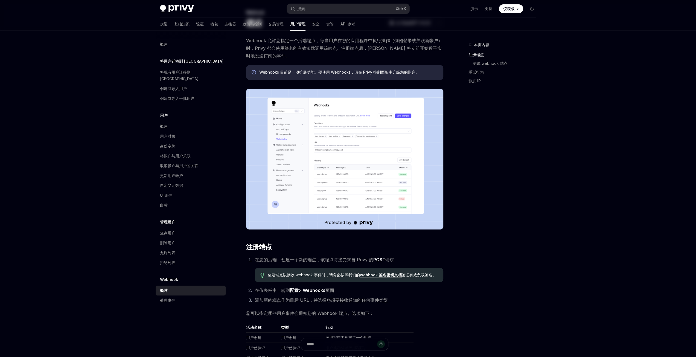
scroll to position [0, 0]
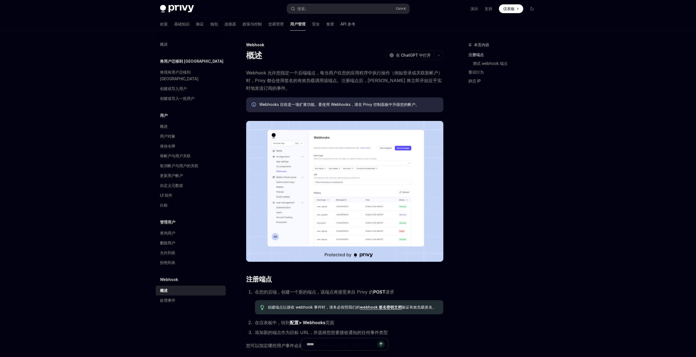
click at [380, 308] on font "webhook 签名密钥文档" at bounding box center [381, 307] width 42 height 5
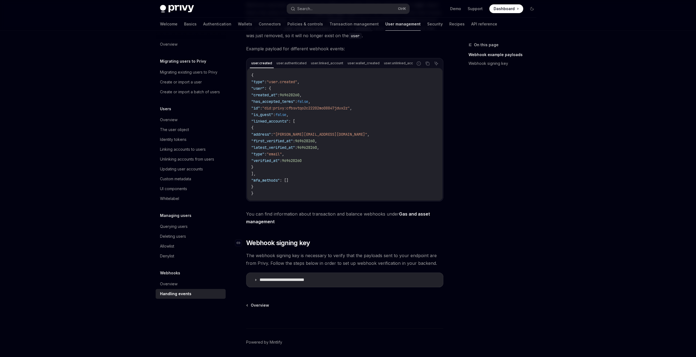
scroll to position [129, 0]
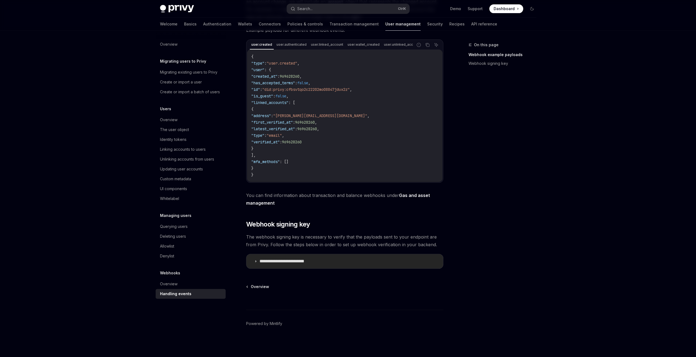
click at [254, 262] on icon at bounding box center [255, 261] width 3 height 3
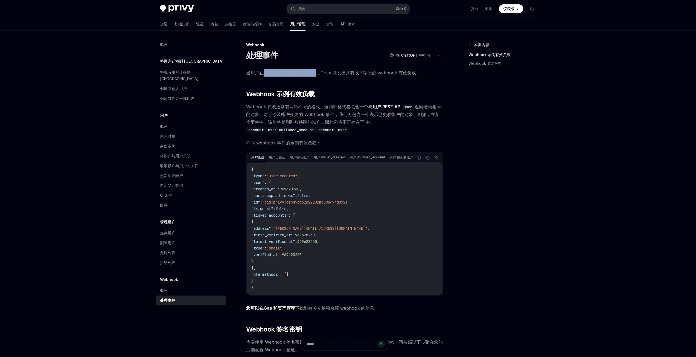
drag, startPoint x: 263, startPoint y: 73, endPoint x: 314, endPoint y: 70, distance: 51.3
click at [314, 70] on font "当用户在您的应用程序中执行操作时，Privy 将发出具有以下字段的 webhook 有效负载：" at bounding box center [333, 72] width 174 height 5
click at [387, 73] on font "当用户在您的应用程序中执行操作时，Privy 将发出具有以下字段的 webhook 有效负载：" at bounding box center [333, 72] width 174 height 5
drag, startPoint x: 269, startPoint y: 122, endPoint x: 317, endPoint y: 122, distance: 48.2
click at [317, 122] on font "返回结构相同的对象 。对于涉及帐户变更的 Webhook 事件，我们将包含一个 表示已更改帐户的对象。例如，在某个 事件中，该 值将是刚刚被移除的帐户，因此它…" at bounding box center [343, 114] width 195 height 21
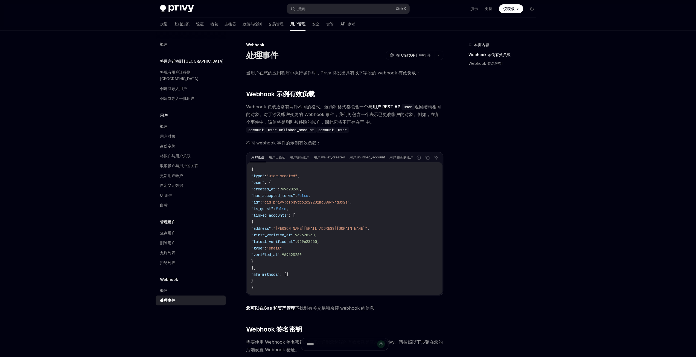
click at [510, 147] on div "本页内容 Webhook 示例有效负载 Webhook 签名密钥" at bounding box center [499, 199] width 83 height 315
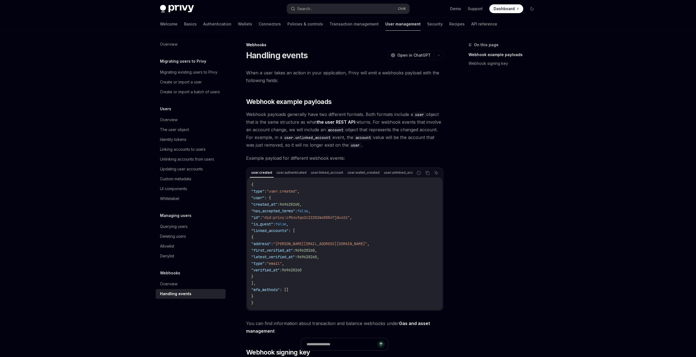
click at [270, 206] on span ""created_at"" at bounding box center [264, 204] width 26 height 5
click at [300, 207] on span "969628260" at bounding box center [290, 204] width 20 height 5
click at [272, 207] on span ""created_at"" at bounding box center [264, 204] width 26 height 5
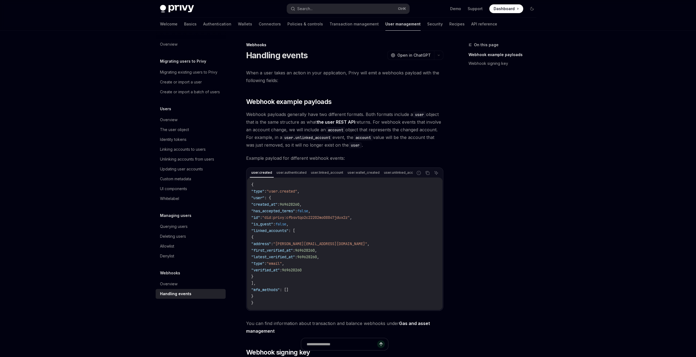
click at [272, 207] on span ""created_at"" at bounding box center [264, 204] width 26 height 5
click at [282, 213] on span ""has_accepted_terms"" at bounding box center [273, 210] width 44 height 5
click at [292, 213] on span ""has_accepted_terms"" at bounding box center [273, 210] width 44 height 5
click at [271, 213] on span ""has_accepted_terms"" at bounding box center [273, 210] width 44 height 5
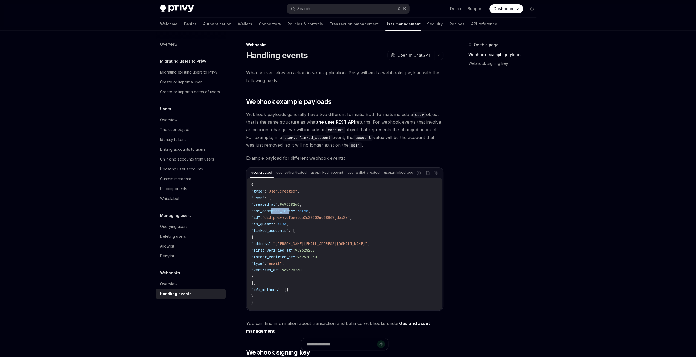
drag, startPoint x: 272, startPoint y: 213, endPoint x: 290, endPoint y: 213, distance: 18.1
click at [290, 213] on span ""has_accepted_terms"" at bounding box center [273, 210] width 44 height 5
click at [308, 220] on span ""did:privy:cfbsvtqo2c22202mo08847jdux2z"" at bounding box center [306, 217] width 88 height 5
click at [318, 220] on span ""did:privy:cfbsvtqo2c22202mo08847jdux2z"" at bounding box center [306, 217] width 88 height 5
drag, startPoint x: 318, startPoint y: 221, endPoint x: 311, endPoint y: 221, distance: 6.8
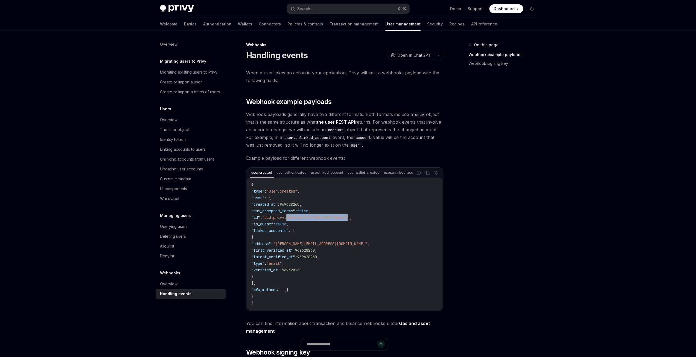
click at [318, 220] on span ""did:privy:cfbsvtqo2c22202mo08847jdux2z"" at bounding box center [306, 217] width 88 height 5
click at [267, 227] on span ""is_guest"" at bounding box center [262, 224] width 22 height 5
click at [289, 235] on code "{ "type" : "user.created" , "user" : { "created_at" : 969628260 , "has_accepted…" at bounding box center [344, 243] width 187 height 125
click at [293, 251] on span ""first_verified_at"" at bounding box center [272, 250] width 42 height 5
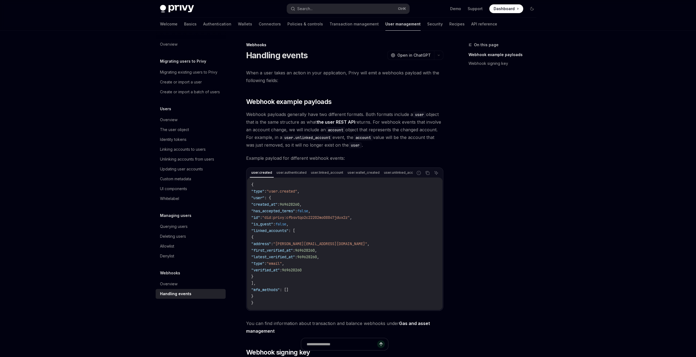
click at [293, 251] on span ""first_verified_at"" at bounding box center [272, 250] width 42 height 5
click at [288, 257] on span ""latest_verified_at"" at bounding box center [273, 256] width 44 height 5
click at [347, 268] on code "{ "type" : "user.created" , "user" : { "created_at" : 969628260 , "has_accepted…" at bounding box center [344, 243] width 187 height 125
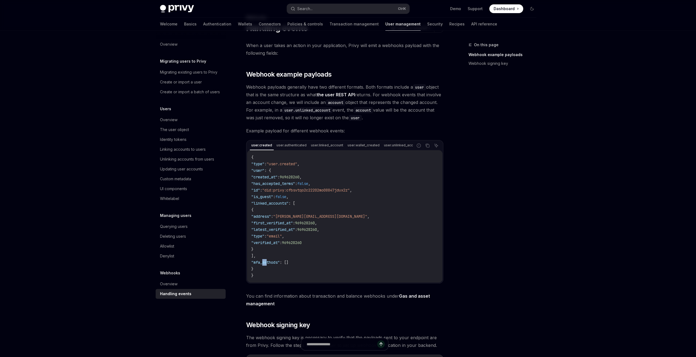
drag, startPoint x: 268, startPoint y: 265, endPoint x: 263, endPoint y: 266, distance: 5.3
click at [263, 265] on span ""mfa_methods"" at bounding box center [265, 262] width 28 height 5
click at [268, 265] on span ""mfa_methods"" at bounding box center [265, 262] width 28 height 5
click at [317, 269] on code "{ "type" : "user.created" , "user" : { "created_at" : 969628260 , "has_accepted…" at bounding box center [344, 216] width 187 height 125
click at [265, 147] on div "user.created" at bounding box center [262, 145] width 24 height 7
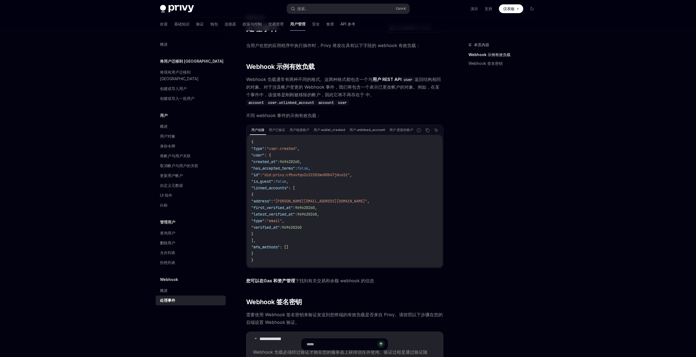
click at [384, 79] on font "用户 REST API" at bounding box center [387, 79] width 29 height 5
drag, startPoint x: 263, startPoint y: 88, endPoint x: 300, endPoint y: 87, distance: 37.2
click at [300, 87] on font "。对于涉及帐户变更的 Webhook 事件，我们将包含一个" at bounding box center [314, 86] width 110 height 5
click at [366, 88] on font "。对于涉及帐户变更的 Webhook 事件，我们将包含一个" at bounding box center [314, 86] width 110 height 5
drag, startPoint x: 269, startPoint y: 95, endPoint x: 321, endPoint y: 95, distance: 51.4
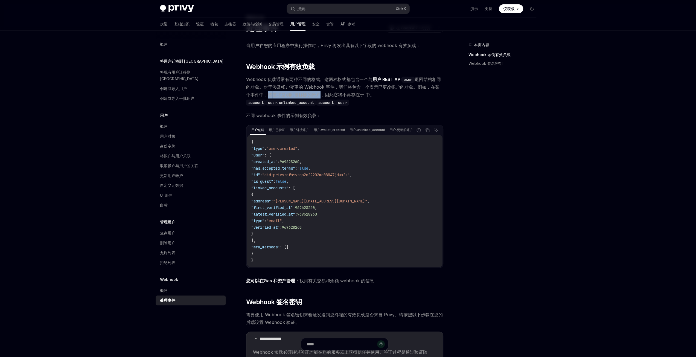
click at [321, 95] on font "返回结构相同的对象 。对于涉及帐户变更的 Webhook 事件，我们将包含一个 表示已更改帐户的对象。例如，在某个 事件中，该 值将是刚刚被移除的帐户，因此它…" at bounding box center [343, 87] width 195 height 21
click at [338, 96] on font "值将是刚刚被移除的帐户，因此它将不再存在于 中" at bounding box center [321, 94] width 98 height 5
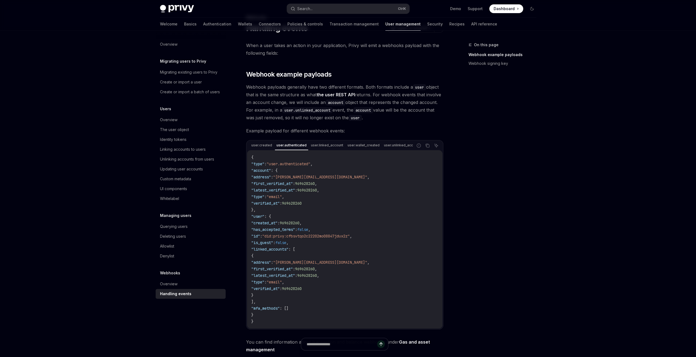
click at [285, 186] on span ""first_verified_at"" at bounding box center [272, 183] width 42 height 5
click at [272, 195] on code "{ "type" : "user.authenticated" , "account" : { "address" : "bilbo@privy.io" , …" at bounding box center [344, 239] width 187 height 171
click at [270, 205] on span ""verified_at"" at bounding box center [265, 203] width 28 height 5
click at [281, 222] on code "{ "type" : "user.authenticated" , "account" : { "address" : "bilbo@privy.io" , …" at bounding box center [344, 239] width 187 height 171
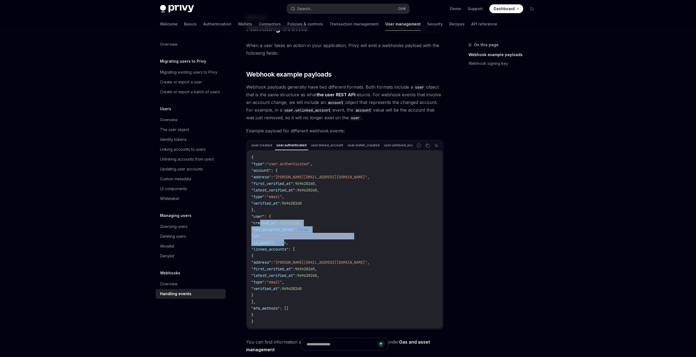
drag, startPoint x: 266, startPoint y: 231, endPoint x: 317, endPoint y: 247, distance: 53.5
click at [297, 245] on code "{ "type" : "user.authenticated" , "account" : { "address" : "bilbo@privy.io" , …" at bounding box center [344, 239] width 187 height 171
click at [319, 248] on code "{ "type" : "user.authenticated" , "account" : { "address" : "bilbo@privy.io" , …" at bounding box center [344, 239] width 187 height 171
click at [318, 251] on code "{ "type" : "user.authenticated" , "account" : { "address" : "bilbo@privy.io" , …" at bounding box center [344, 239] width 187 height 171
click at [317, 301] on code "{ "type" : "user.authenticated" , "account" : { "address" : "bilbo@privy.io" , …" at bounding box center [344, 239] width 187 height 171
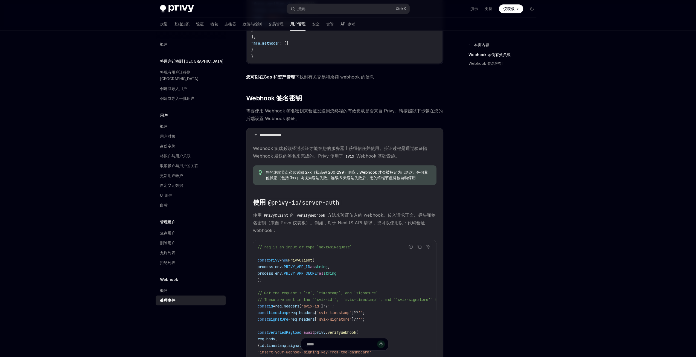
scroll to position [265, 0]
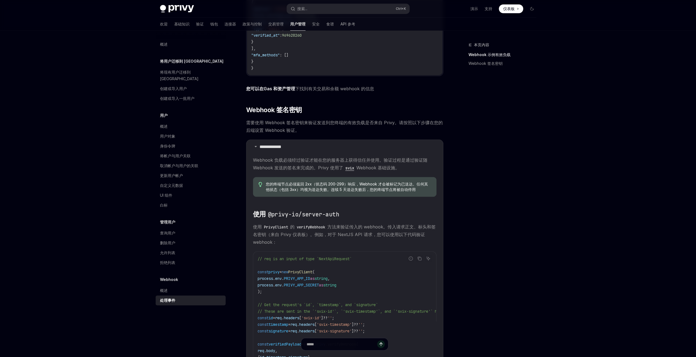
click at [312, 230] on code "verifyWebhook" at bounding box center [311, 227] width 33 height 6
click at [376, 244] on span "使用 PrivyClient 的 verifyWebhook 方法来验证传入的 webhook。传入请求正文、标头和签名密钥（来自 Privy 仪表板）。例如…" at bounding box center [345, 234] width 184 height 23
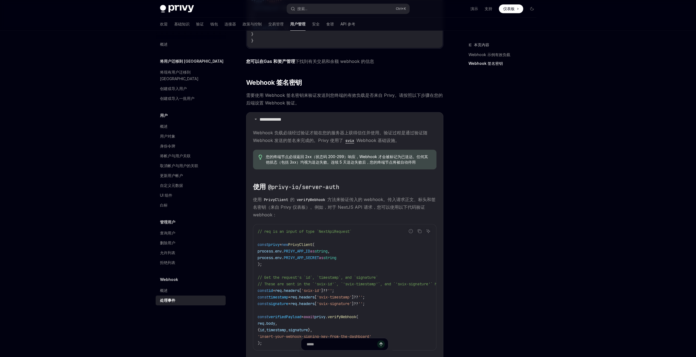
scroll to position [347, 0]
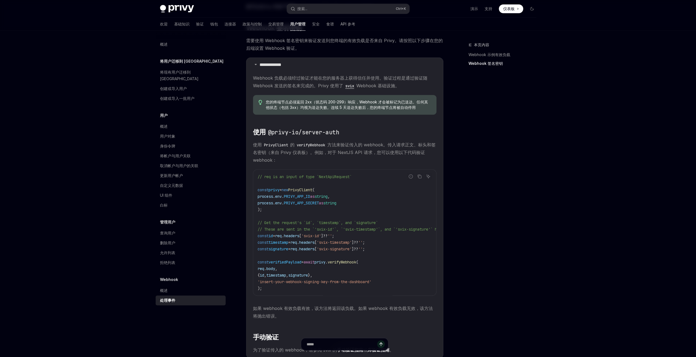
drag, startPoint x: 263, startPoint y: 285, endPoint x: 379, endPoint y: 284, distance: 115.7
click at [372, 284] on span "'insert-your-webhook-signing-key-from-the-dashboard'" at bounding box center [315, 281] width 114 height 5
click at [398, 284] on code "// req is an input of type `NextApiRequest` const privy = new PrivyClient ( pro…" at bounding box center [375, 232] width 234 height 118
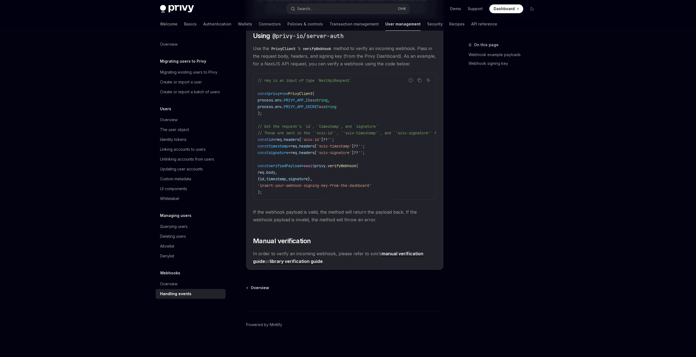
scroll to position [484, 0]
click at [267, 241] on span "Manual verification" at bounding box center [282, 240] width 58 height 9
click at [367, 240] on h2 "​ Manual verification" at bounding box center [345, 240] width 184 height 9
click at [292, 262] on link "library verification guide" at bounding box center [296, 260] width 53 height 6
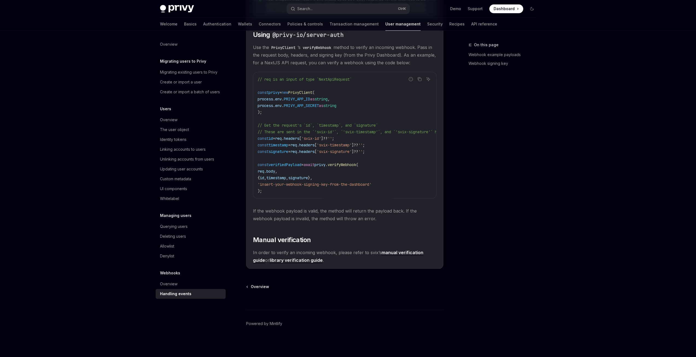
scroll to position [347, 0]
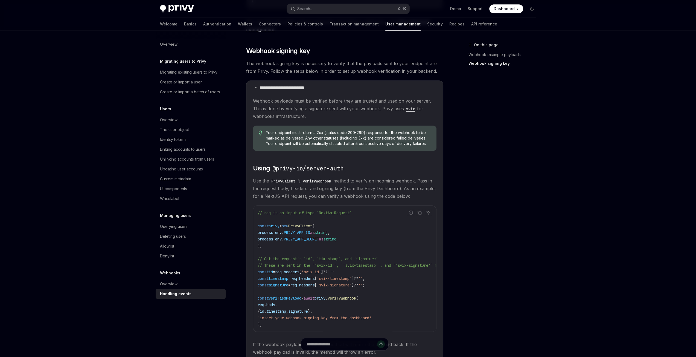
click at [139, 160] on div "Privy Docs home page Search... Ctrl K Demo Support Dashboard Dashboard Search..…" at bounding box center [348, 72] width 696 height 838
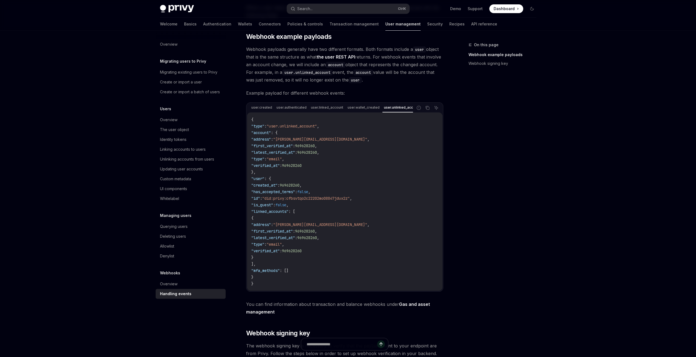
scroll to position [19, 0]
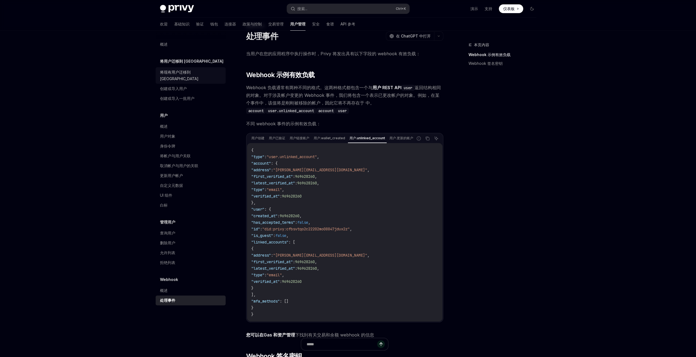
click at [183, 72] on font "将现有用户迁移到 [GEOGRAPHIC_DATA]" at bounding box center [179, 75] width 39 height 11
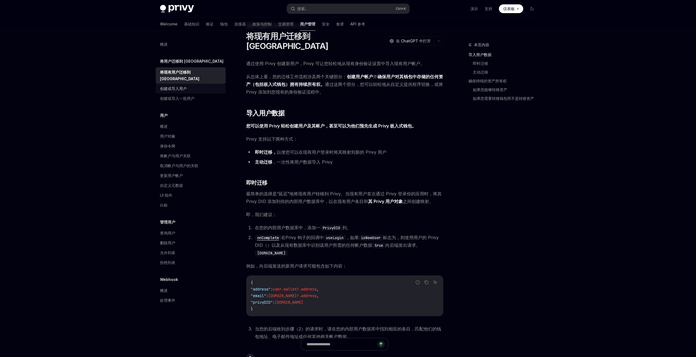
click at [174, 86] on font "创建或导入用户" at bounding box center [173, 88] width 27 height 5
type textarea "*"
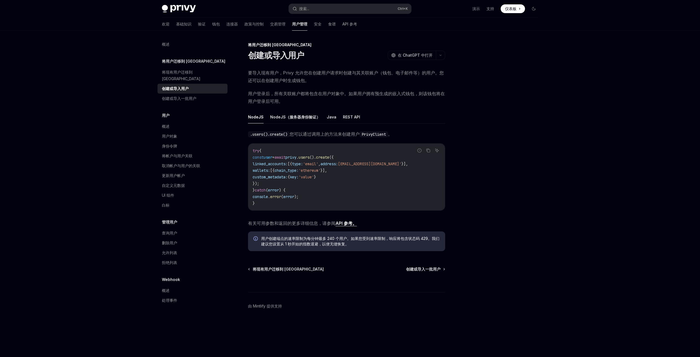
click at [29, 175] on div "Privy Docs 主页 搜索... Ctrl +K 演示 支持 仪表板 仪表板 搜索... 导航 将用户迁移到 Privy 创建或导入用户 欢迎 基础知识…" at bounding box center [350, 178] width 700 height 357
click at [4, 169] on div "Privy Docs 主页 搜索... Ctrl +K 演示 支持 仪表板 仪表板 搜索... 导航 将用户迁移到 Privy 创建或导入用户 欢迎 基础知识…" at bounding box center [350, 178] width 700 height 357
